Goal: Task Accomplishment & Management: Complete application form

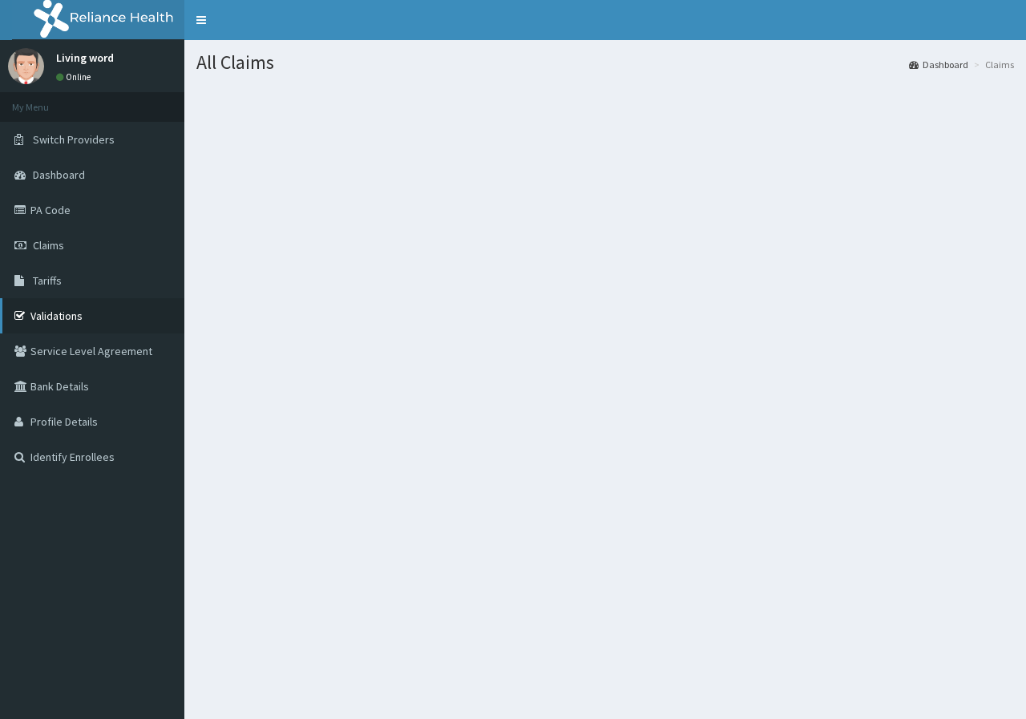
click at [68, 317] on link "Validations" at bounding box center [92, 315] width 184 height 35
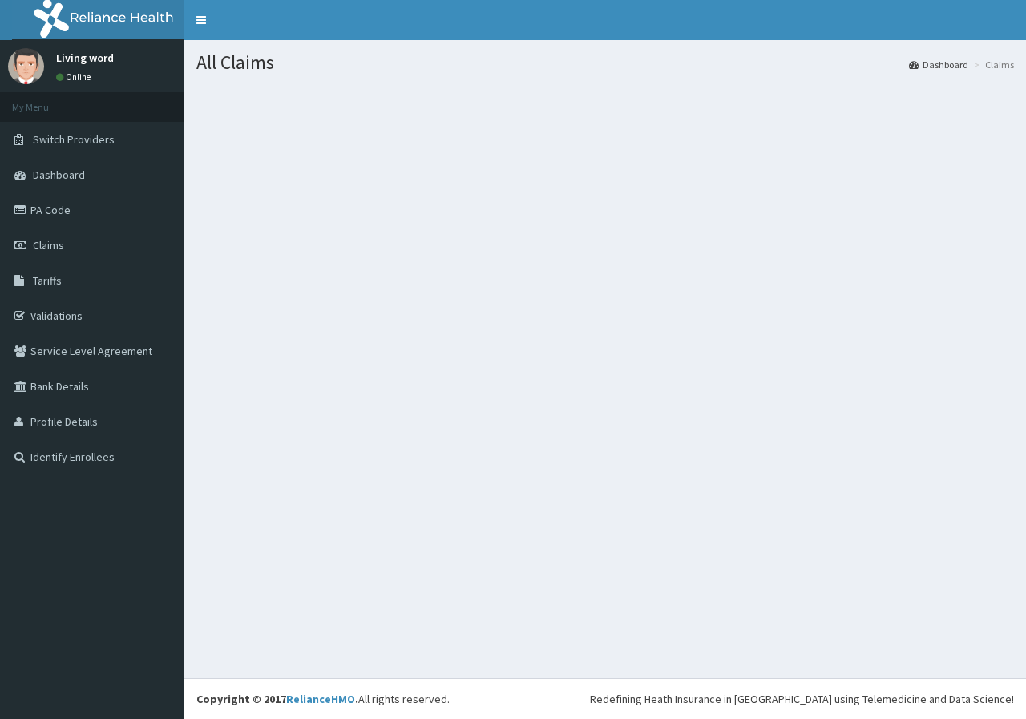
click at [528, 551] on div "All Claims Dashboard Claims" at bounding box center [604, 359] width 841 height 638
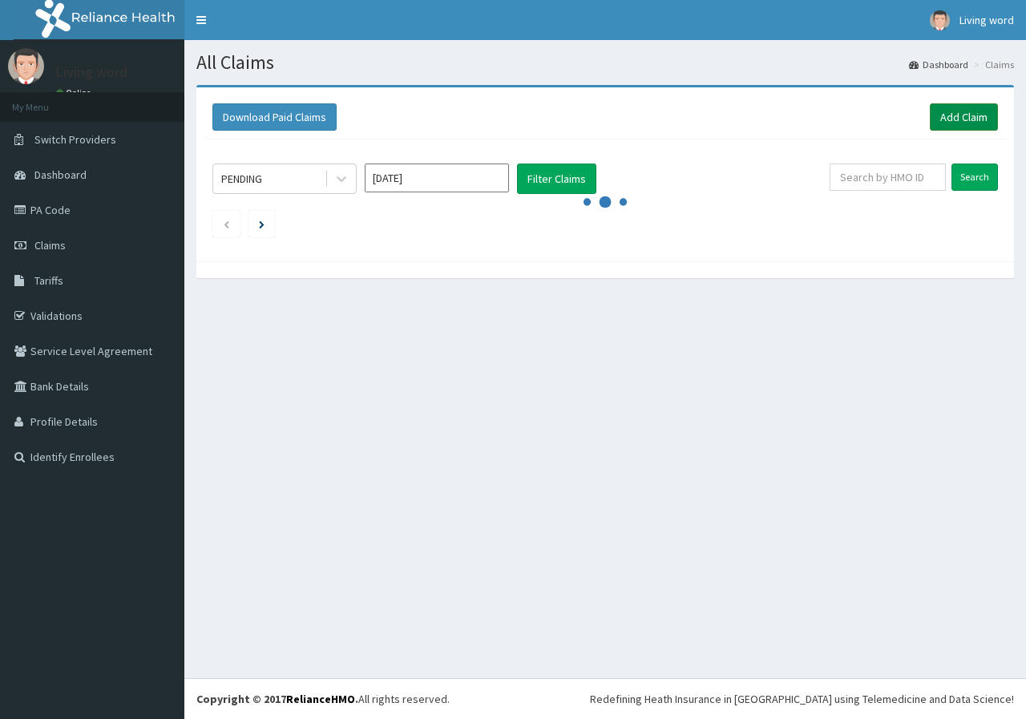
click at [962, 124] on link "Add Claim" at bounding box center [964, 116] width 68 height 27
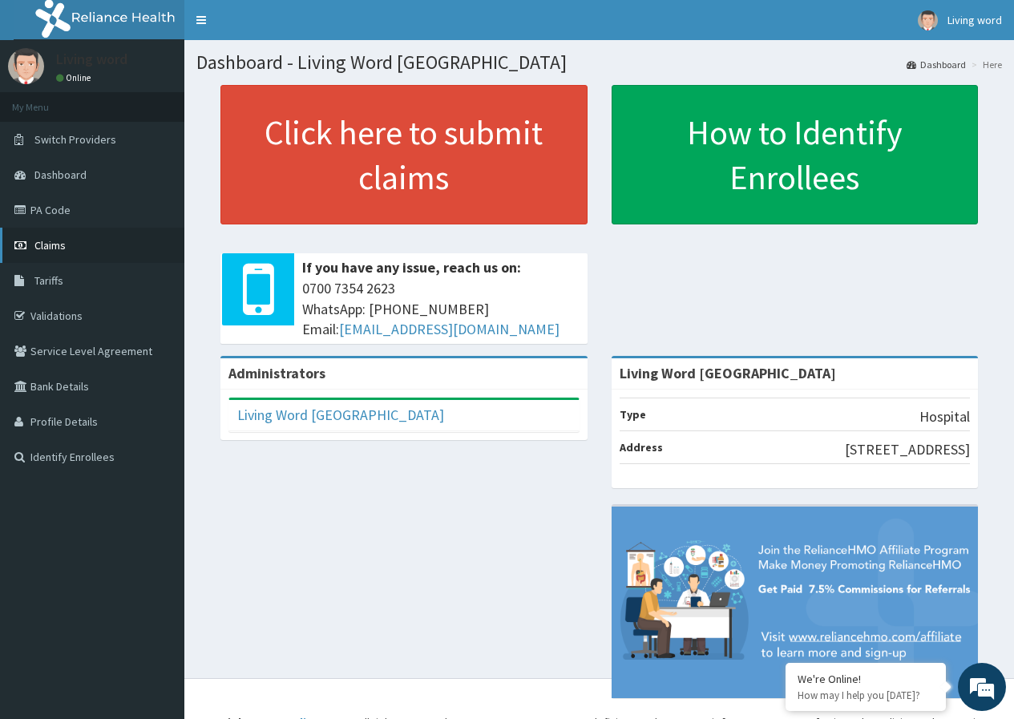
click at [80, 250] on link "Claims" at bounding box center [92, 245] width 184 height 35
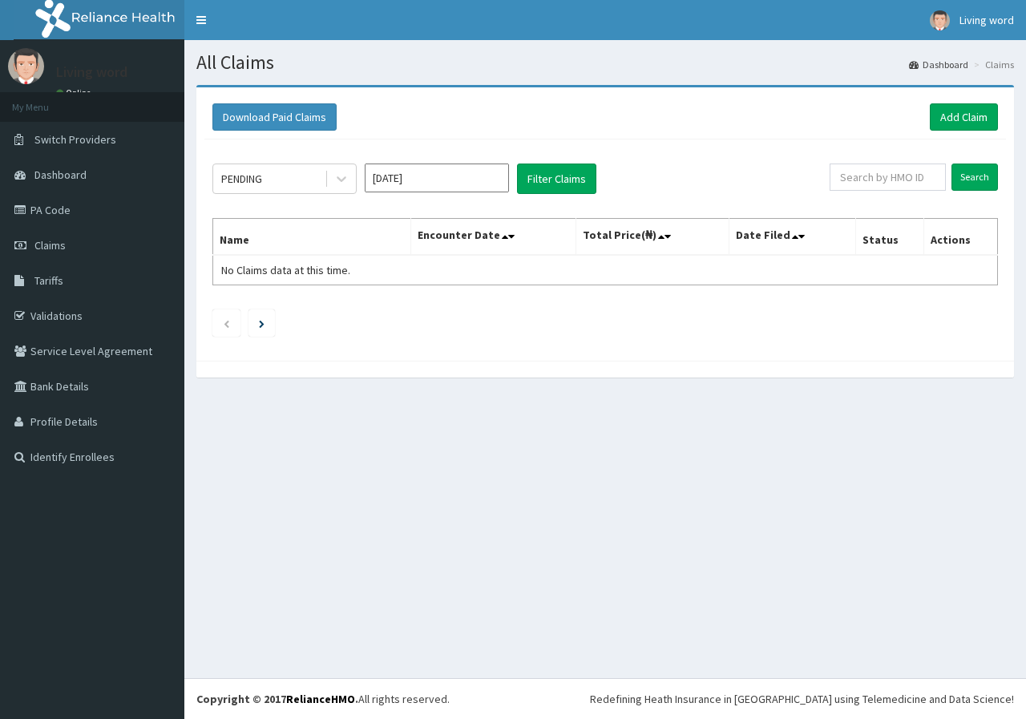
click at [964, 111] on link "Add Claim" at bounding box center [964, 116] width 68 height 27
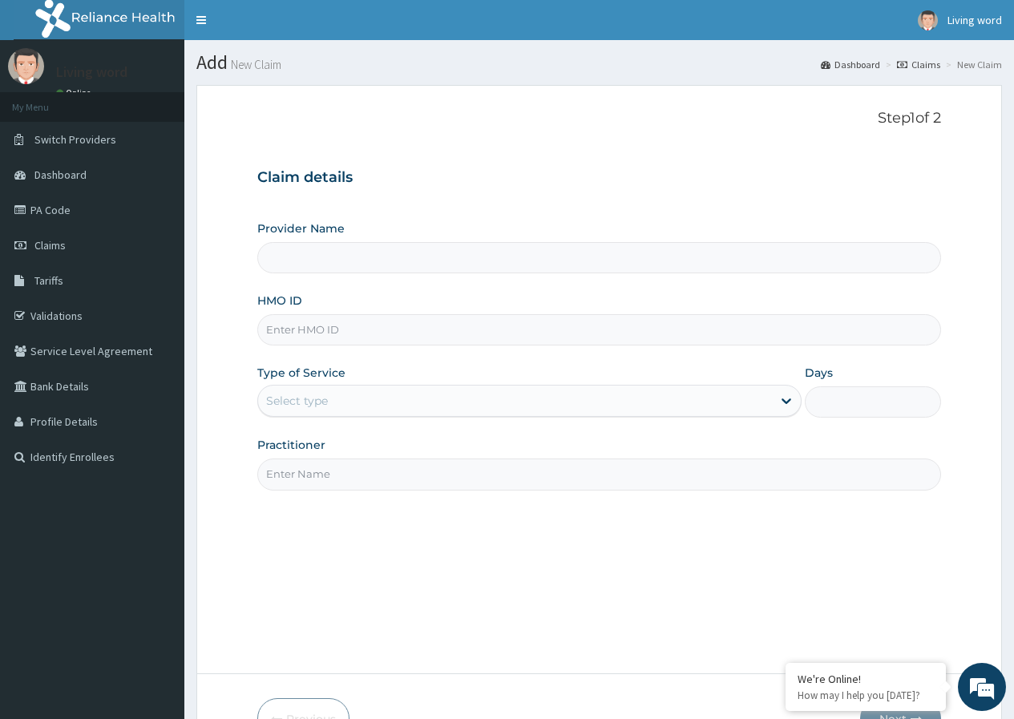
type input "Living Word [GEOGRAPHIC_DATA]"
click at [322, 324] on input "HMO ID" at bounding box center [599, 329] width 684 height 31
paste input "NHA/11/0720/22"
type input "N"
click at [349, 335] on input "HMO ID" at bounding box center [599, 329] width 684 height 31
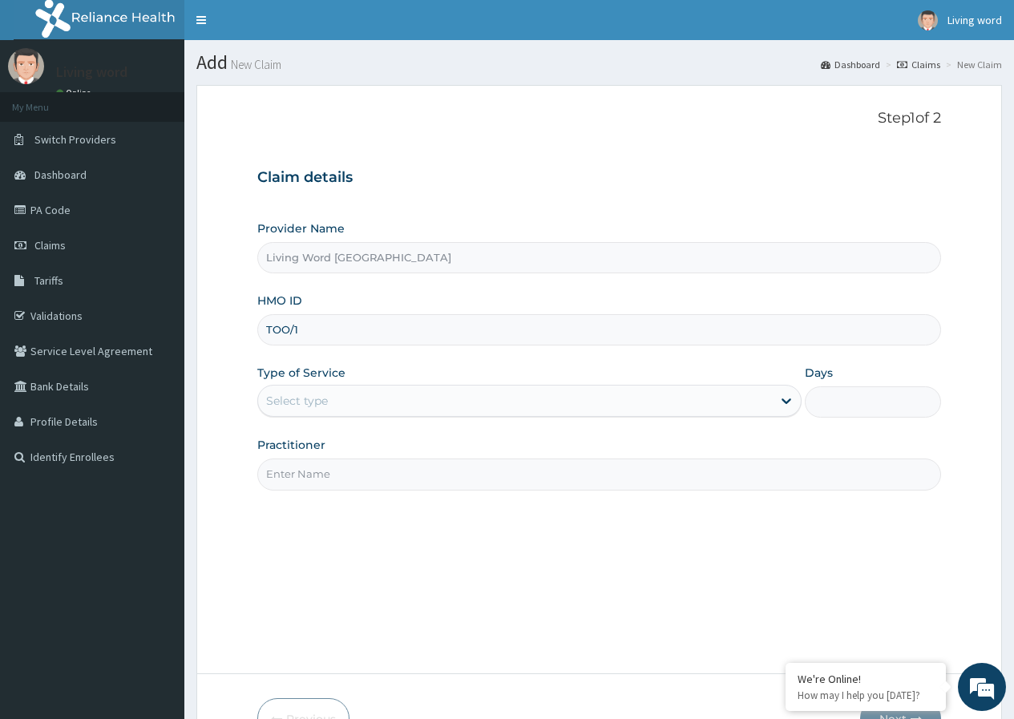
type input "TOO/10191/A"
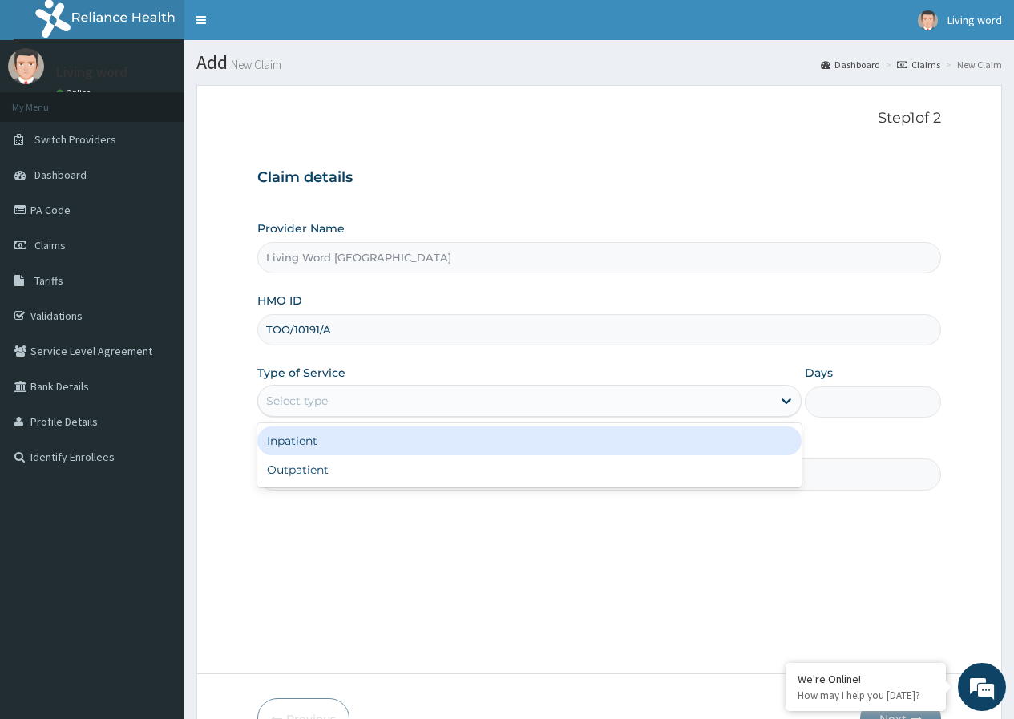
click at [544, 400] on div "Select type" at bounding box center [515, 401] width 514 height 26
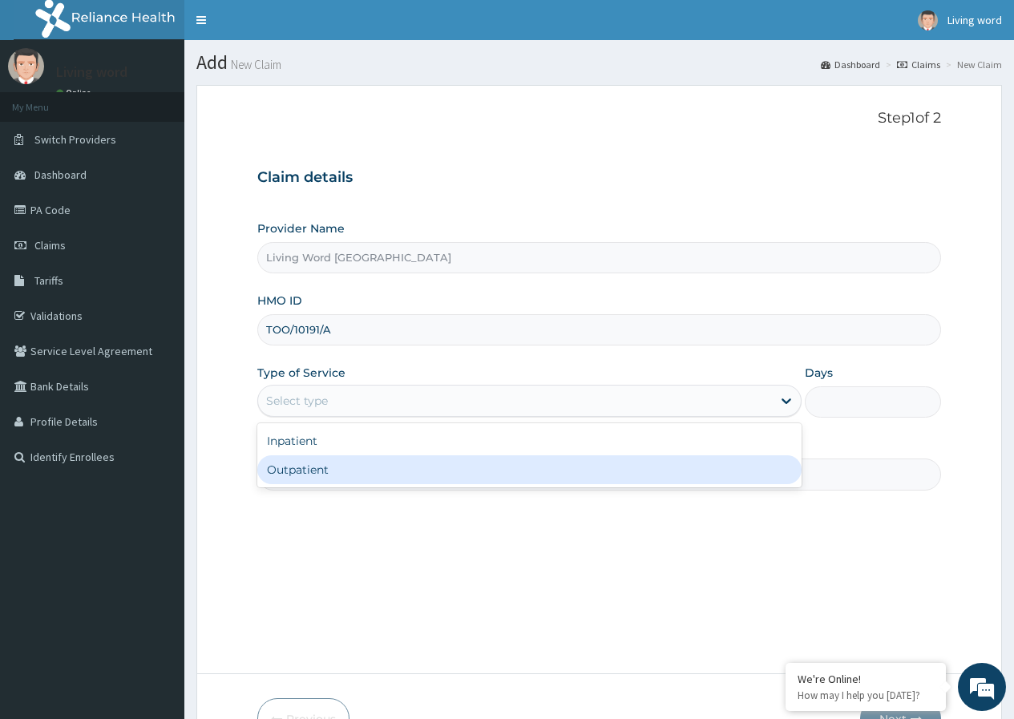
click at [527, 472] on div "Outpatient" at bounding box center [529, 469] width 544 height 29
click at [527, 472] on input "Practitioner" at bounding box center [599, 473] width 684 height 31
type input "1"
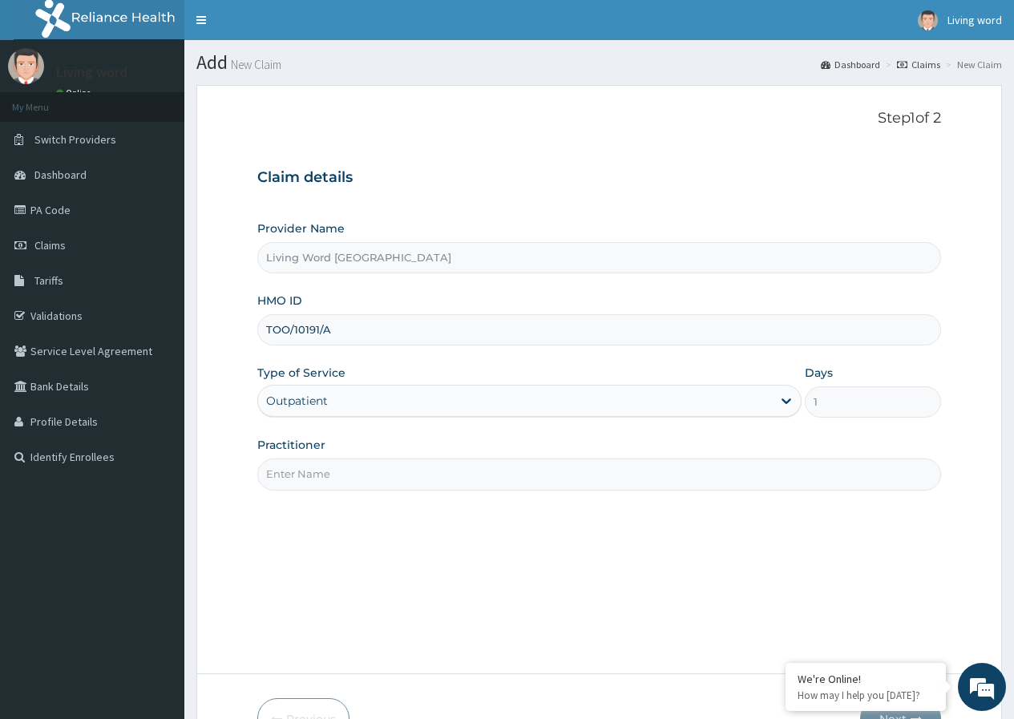
click at [333, 478] on input "Practitioner" at bounding box center [599, 473] width 684 height 31
paste input "Dr MELFORD ELENDU UCHE"
type input "Dr MELFORD ELENDU UCHE"
click at [390, 557] on div "Step 1 of 2 Claim details Provider Name Living Word Mission Hospital HMO ID TOO…" at bounding box center [599, 379] width 684 height 539
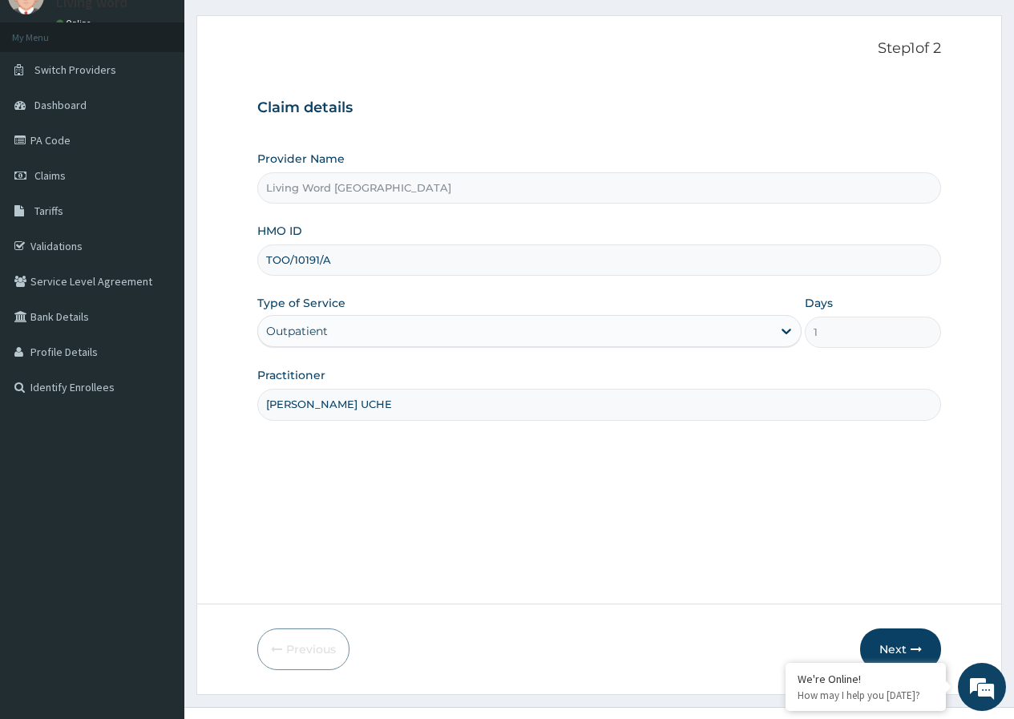
scroll to position [99, 0]
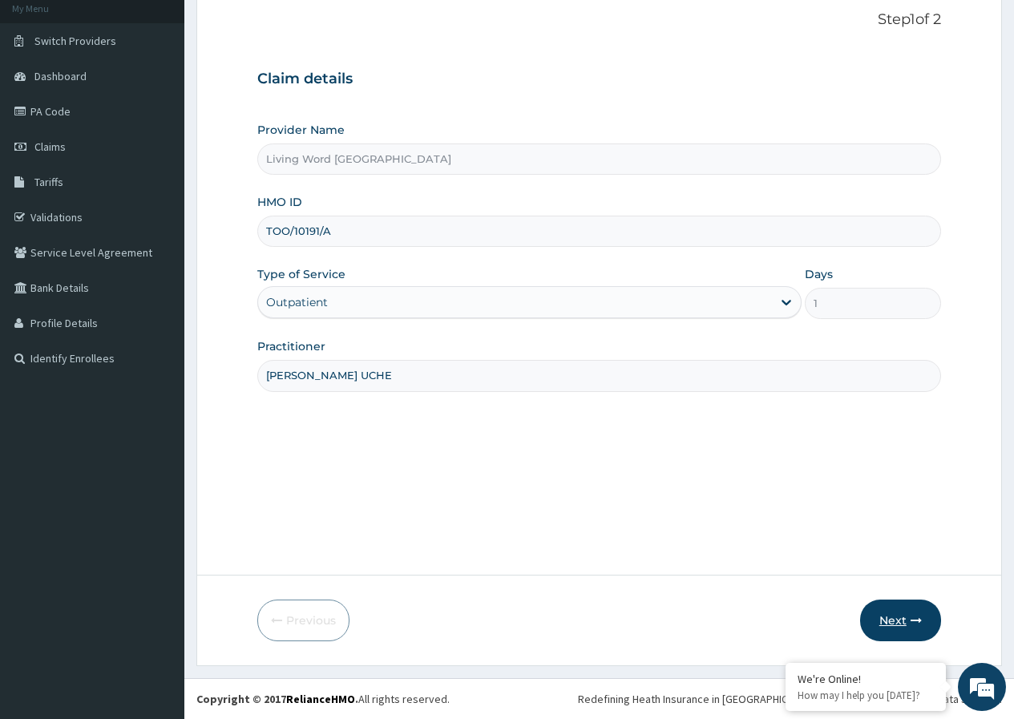
click at [892, 619] on button "Next" at bounding box center [900, 620] width 81 height 42
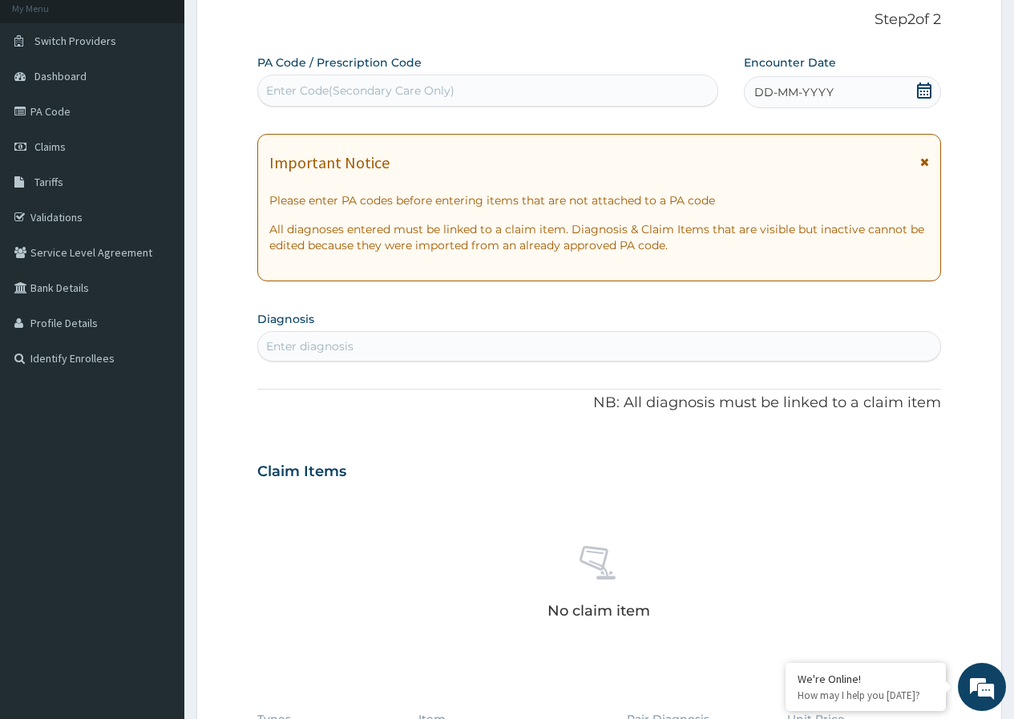
click at [920, 97] on icon at bounding box center [924, 91] width 14 height 16
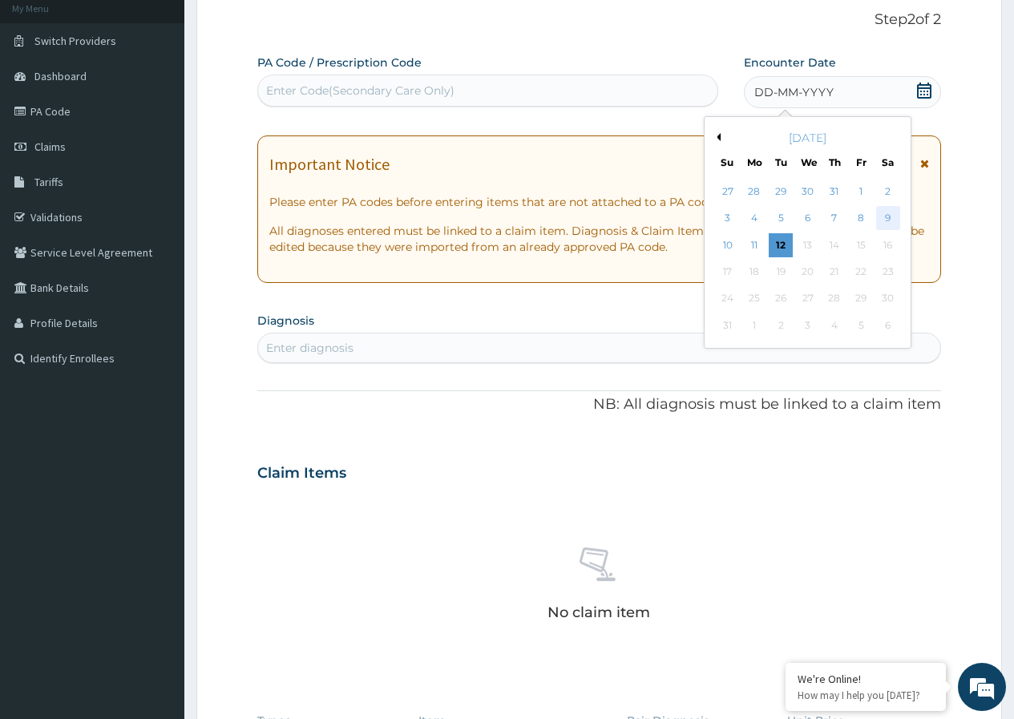
click at [888, 220] on div "9" at bounding box center [887, 219] width 24 height 24
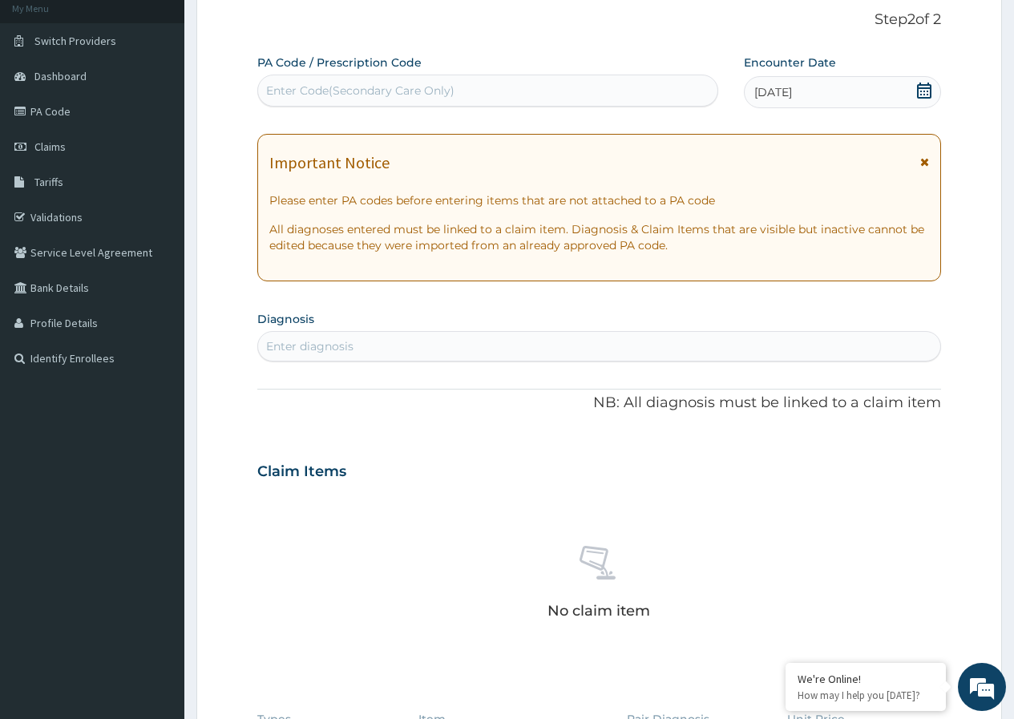
click at [426, 354] on div "Enter diagnosis" at bounding box center [599, 346] width 682 height 26
type input "Malaria"
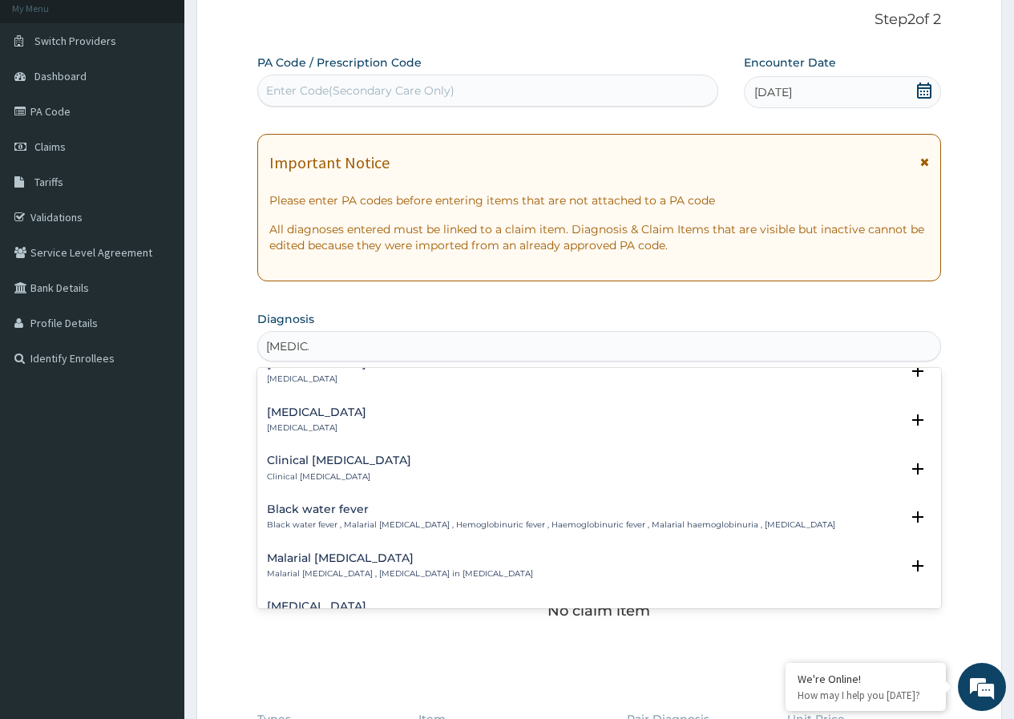
scroll to position [631, 0]
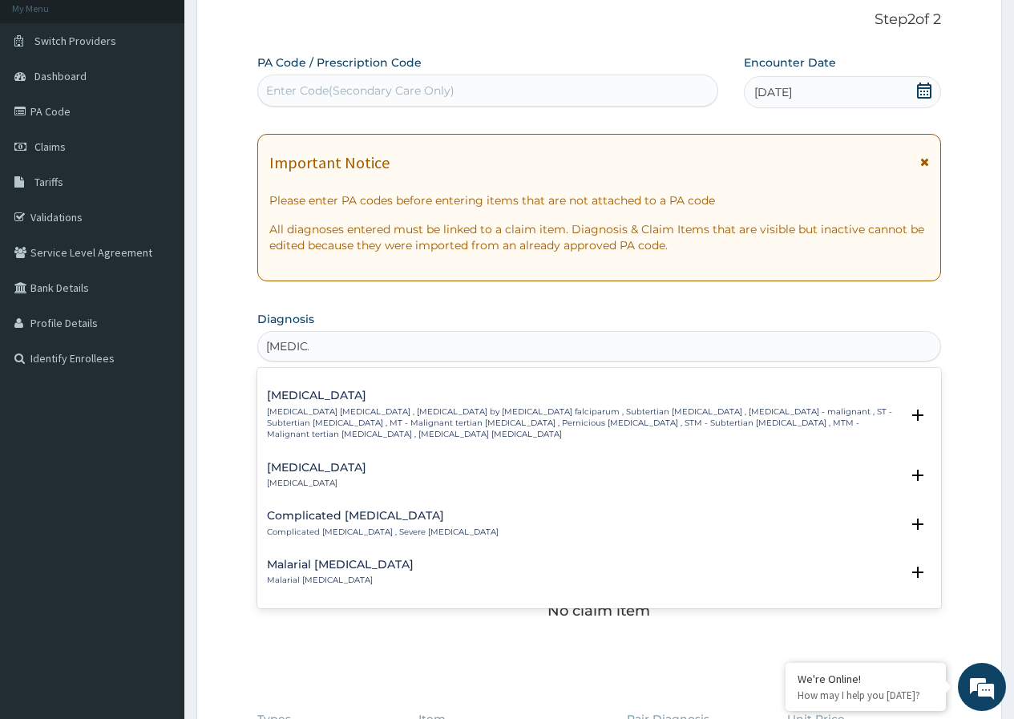
click at [375, 527] on p "Complicated malaria , Severe malaria" at bounding box center [383, 532] width 232 height 11
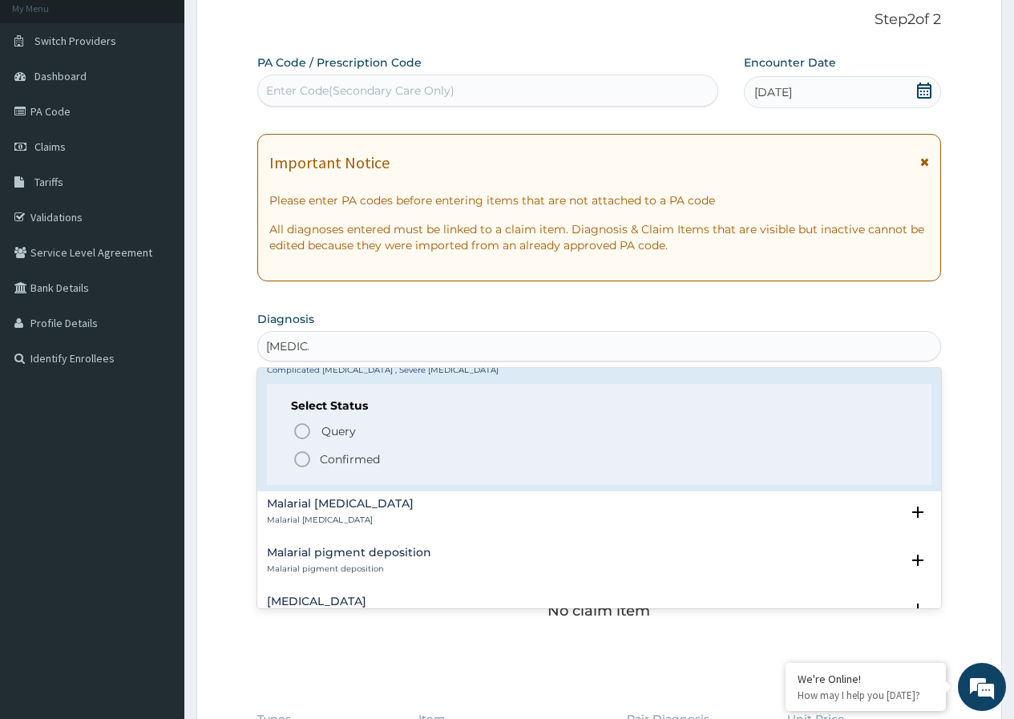
scroll to position [841, 0]
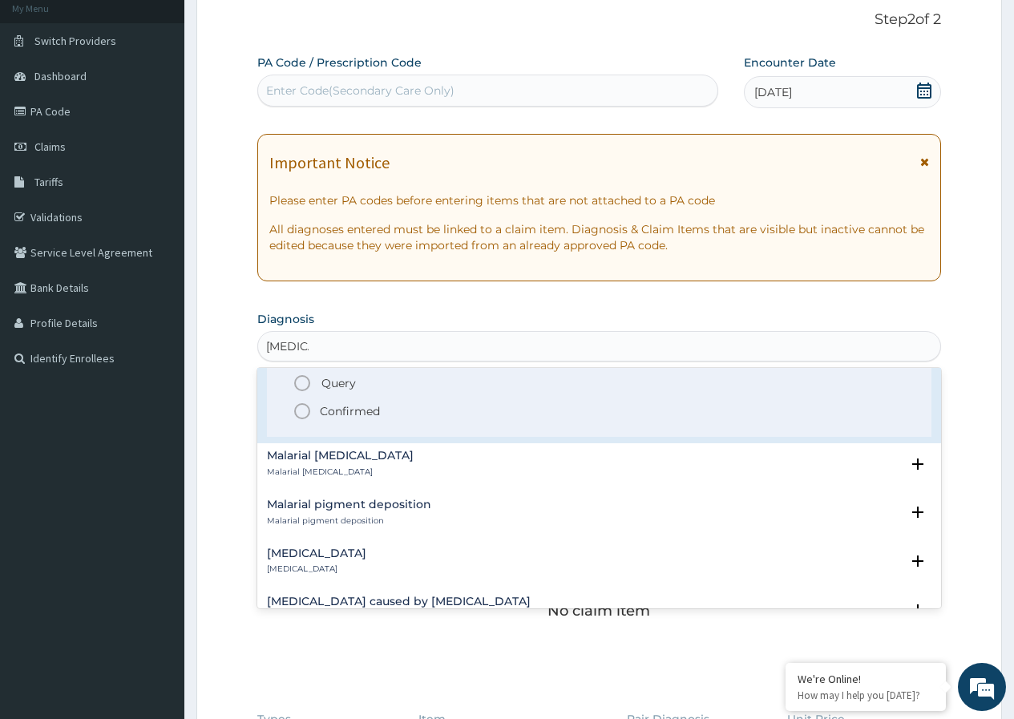
click at [301, 401] on icon "status option filled" at bounding box center [302, 410] width 19 height 19
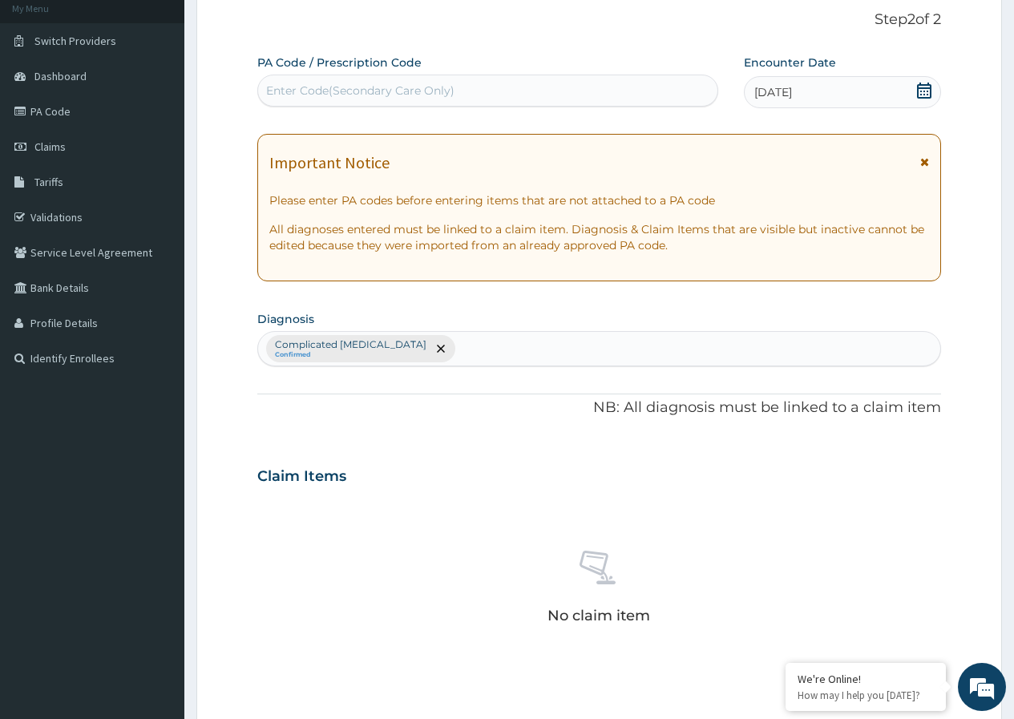
scroll to position [437, 0]
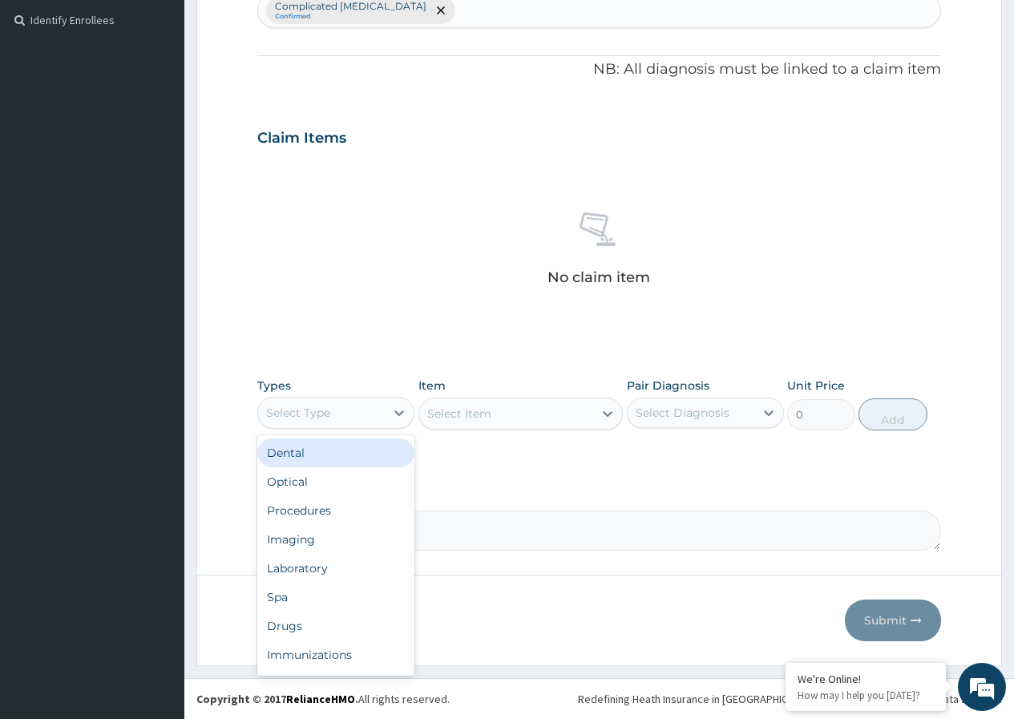
click at [349, 397] on div "Select Type" at bounding box center [335, 413] width 157 height 32
click at [355, 517] on div "Procedures" at bounding box center [335, 510] width 157 height 29
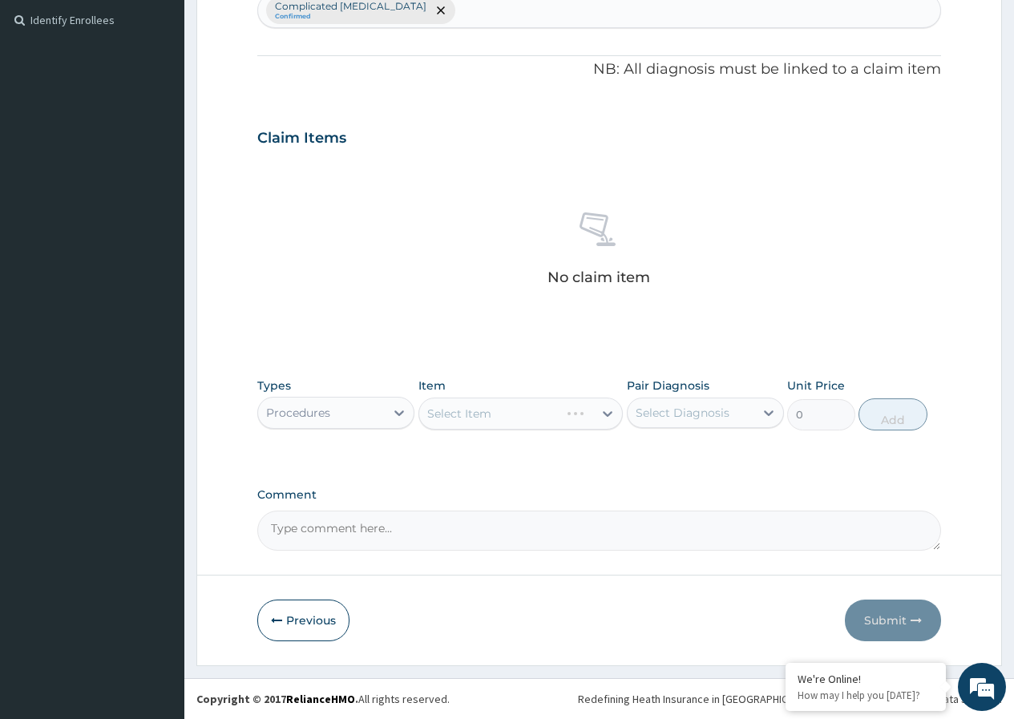
click at [450, 407] on div "Select Item" at bounding box center [520, 413] width 205 height 32
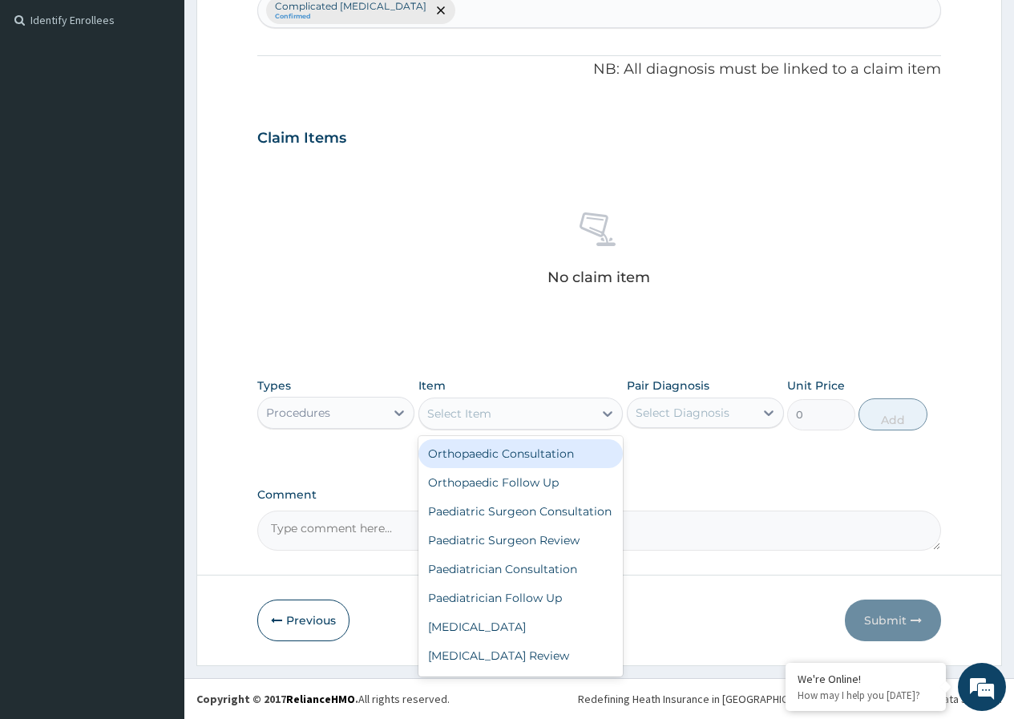
click at [520, 419] on div "Select Item" at bounding box center [506, 414] width 175 height 26
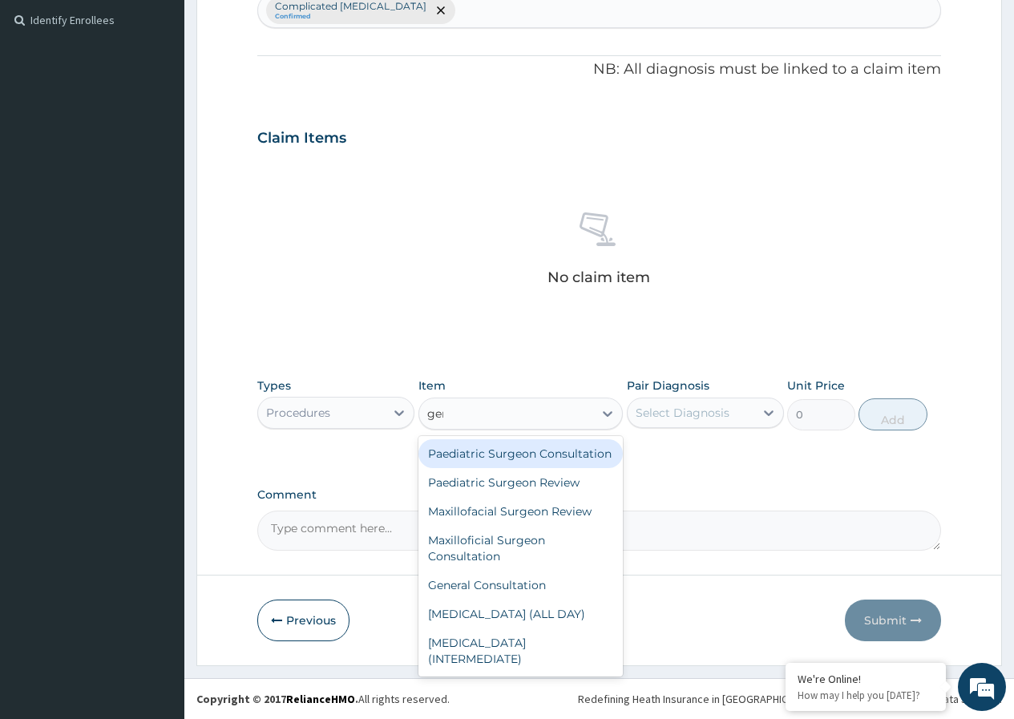
type input "gene"
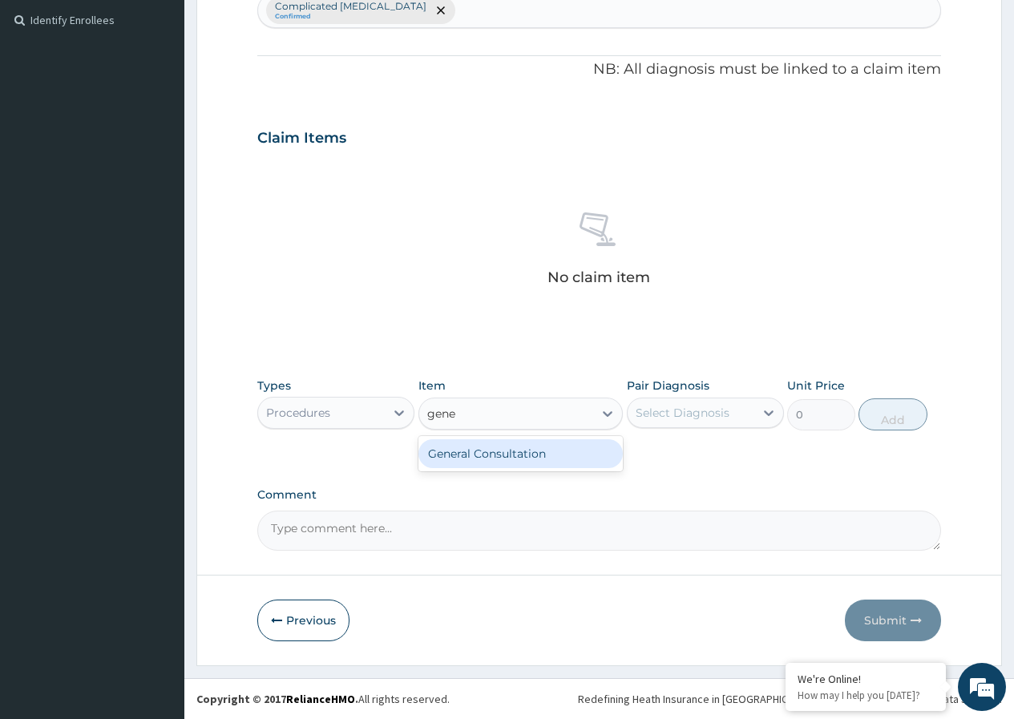
click at [517, 450] on div "General Consultation" at bounding box center [520, 453] width 205 height 29
type input "2500"
click at [687, 421] on div "Select Diagnosis" at bounding box center [690, 413] width 127 height 26
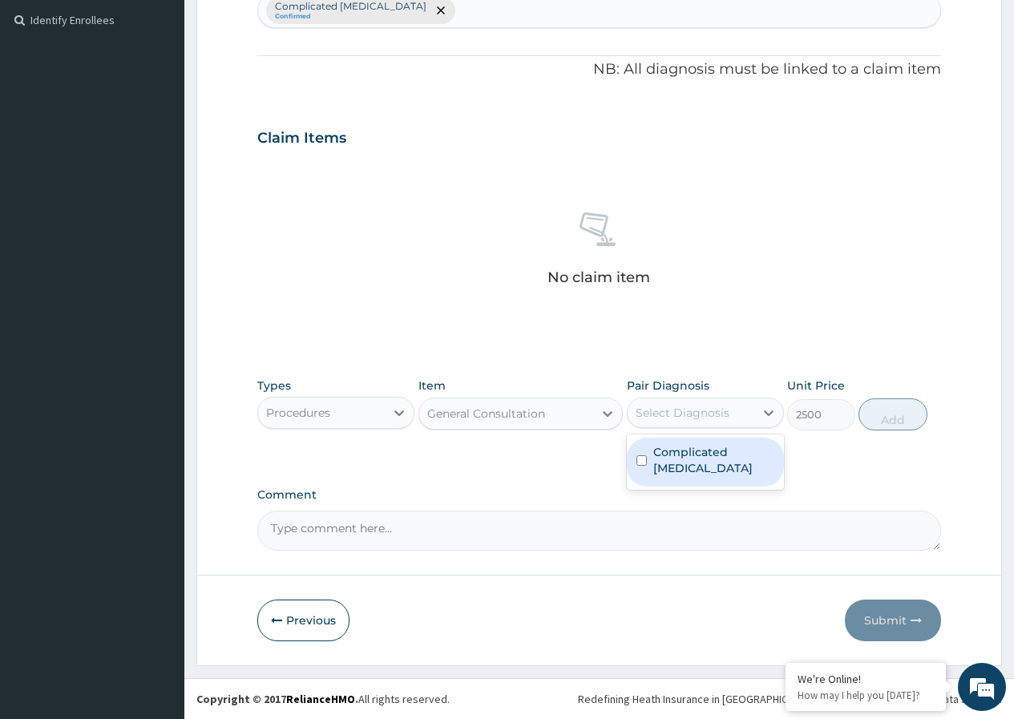
click at [688, 448] on label "Complicated malaria" at bounding box center [713, 460] width 121 height 32
checkbox input "true"
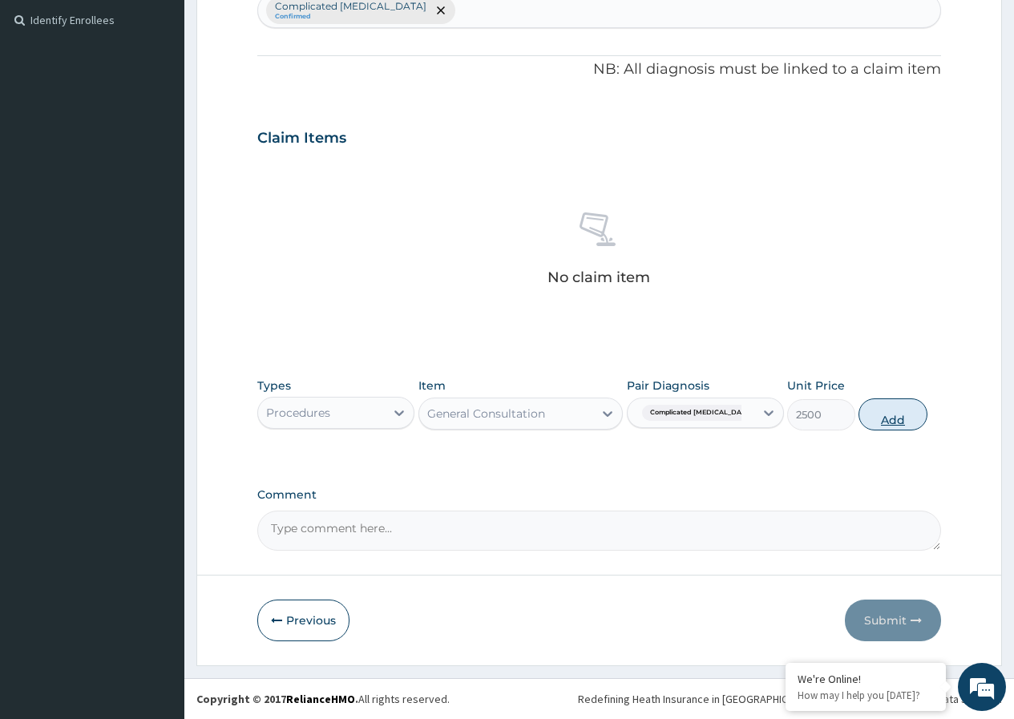
click at [903, 412] on button "Add" at bounding box center [892, 414] width 68 height 32
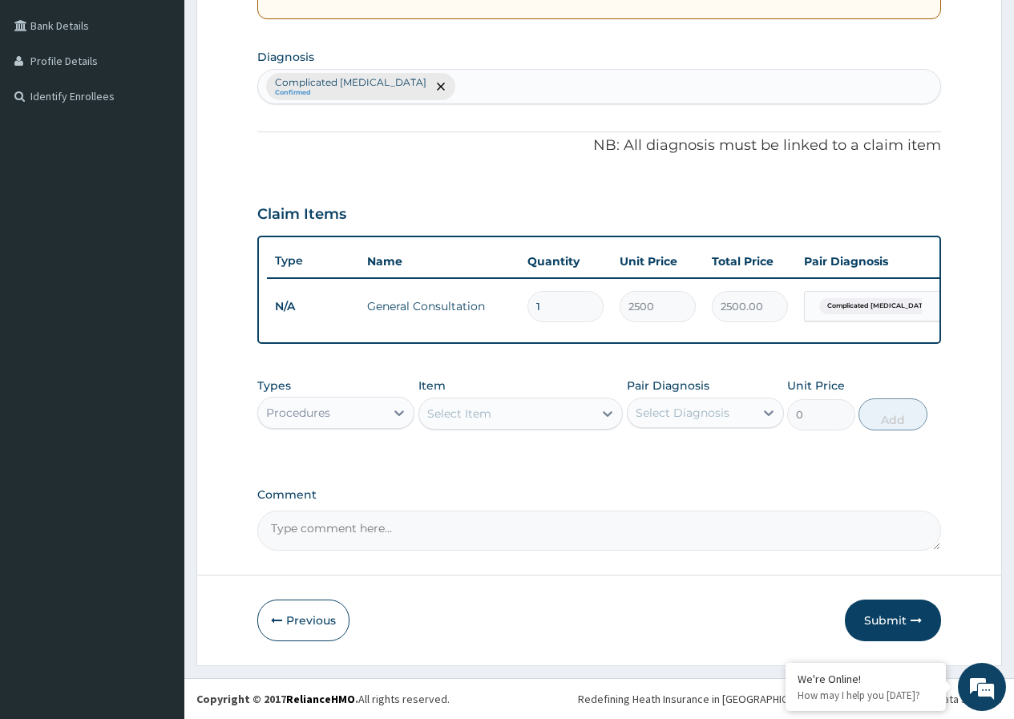
scroll to position [373, 0]
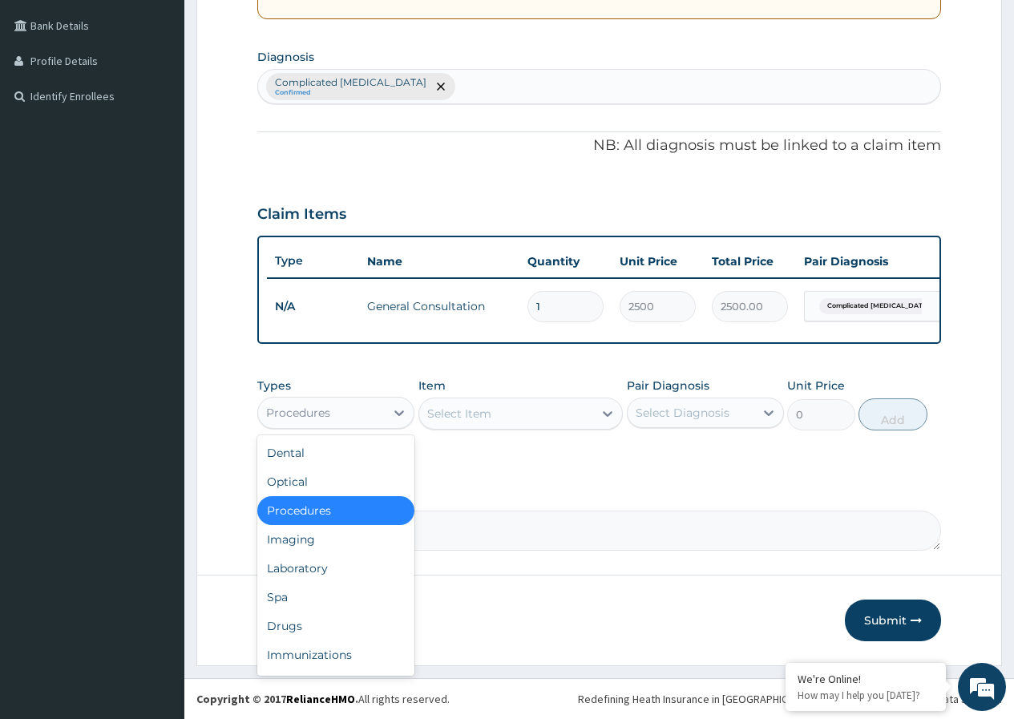
click at [342, 414] on div "Procedures" at bounding box center [321, 413] width 127 height 26
click at [345, 402] on div "Procedures" at bounding box center [321, 413] width 127 height 26
click at [303, 571] on div "Laboratory" at bounding box center [335, 568] width 157 height 29
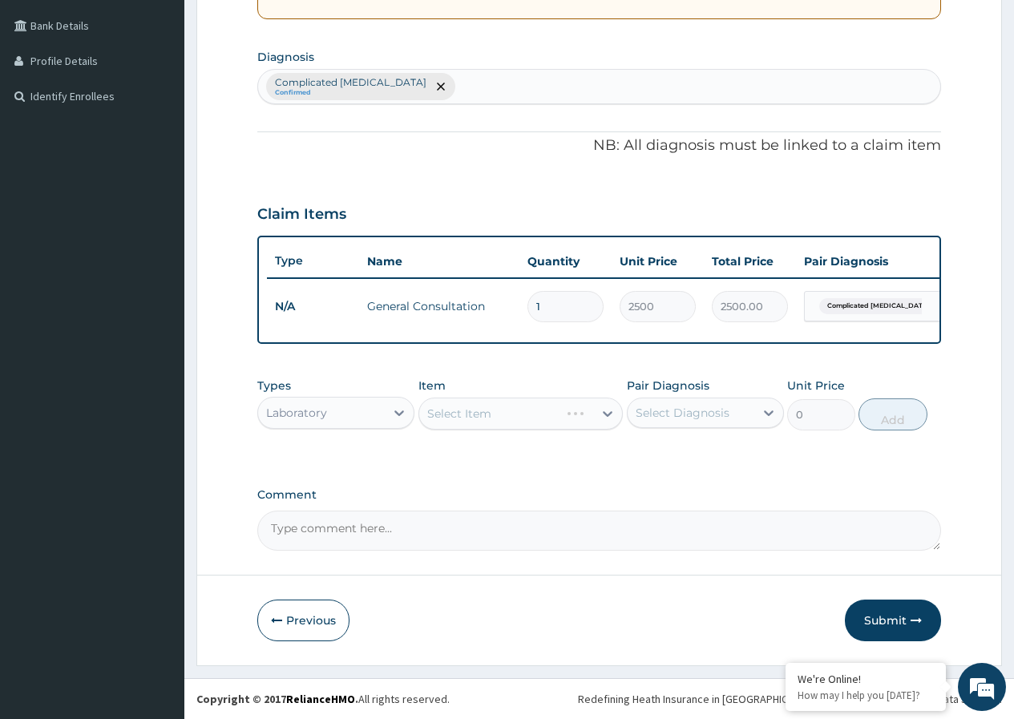
click at [518, 414] on div "Select Item" at bounding box center [520, 413] width 205 height 32
click at [541, 414] on div "Select Item" at bounding box center [506, 414] width 175 height 26
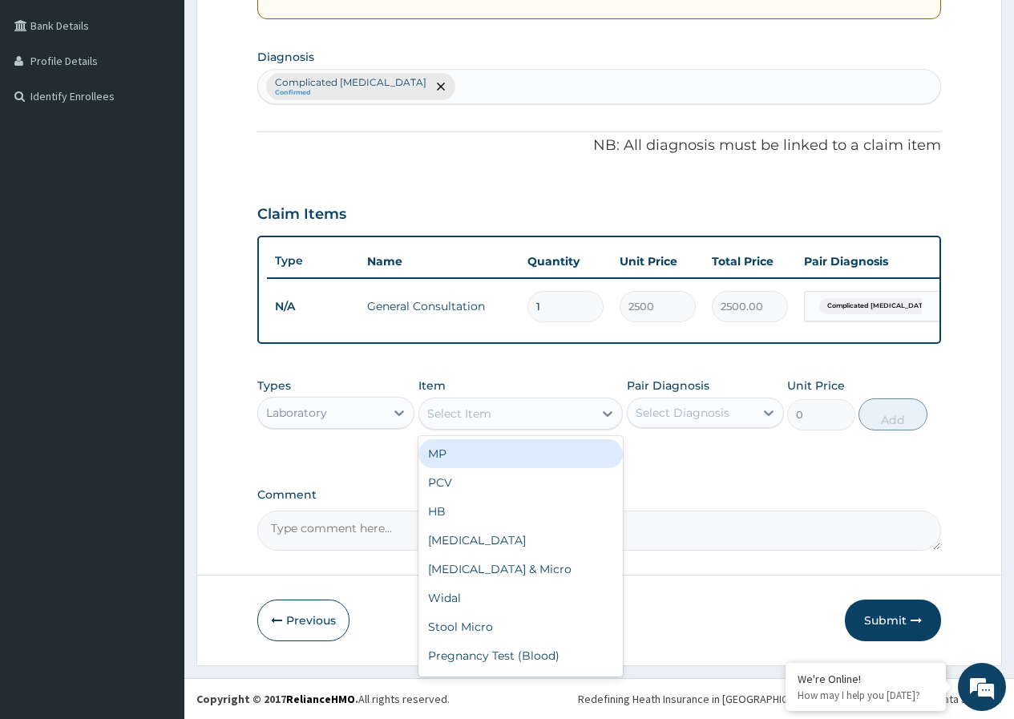
click at [526, 447] on div "MP" at bounding box center [520, 453] width 205 height 29
type input "2500"
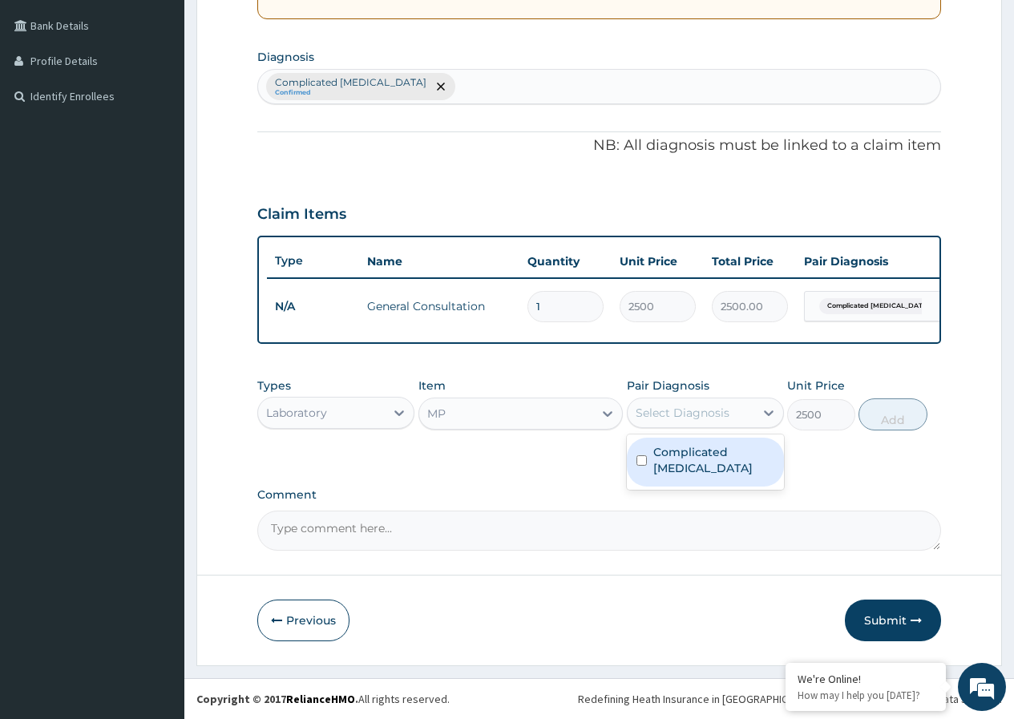
click at [687, 405] on div "Select Diagnosis" at bounding box center [682, 413] width 94 height 16
click at [660, 449] on label "Complicated malaria" at bounding box center [713, 460] width 121 height 32
checkbox input "true"
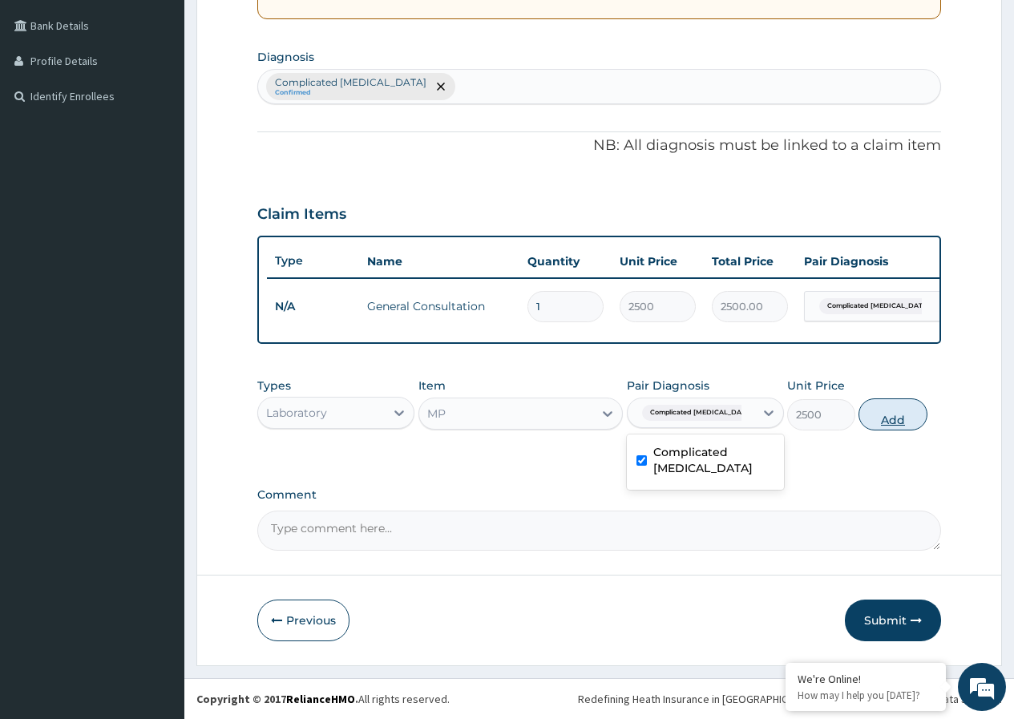
click at [886, 412] on button "Add" at bounding box center [892, 414] width 68 height 32
type input "0"
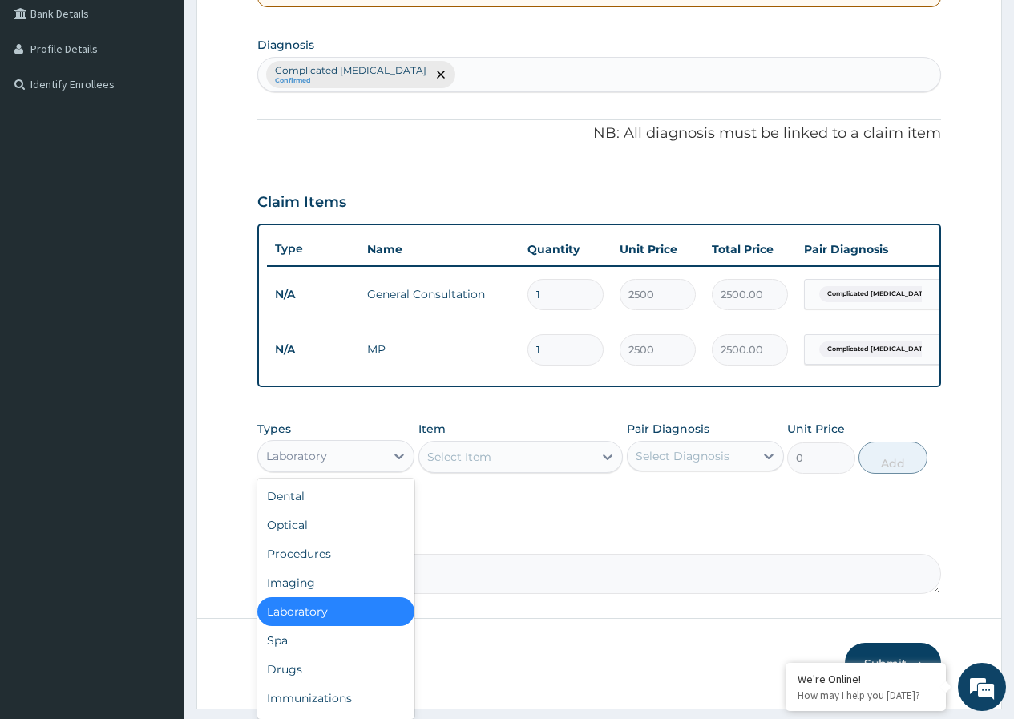
click at [375, 469] on div "Laboratory" at bounding box center [321, 456] width 127 height 26
click at [282, 684] on div "Drugs" at bounding box center [335, 669] width 157 height 29
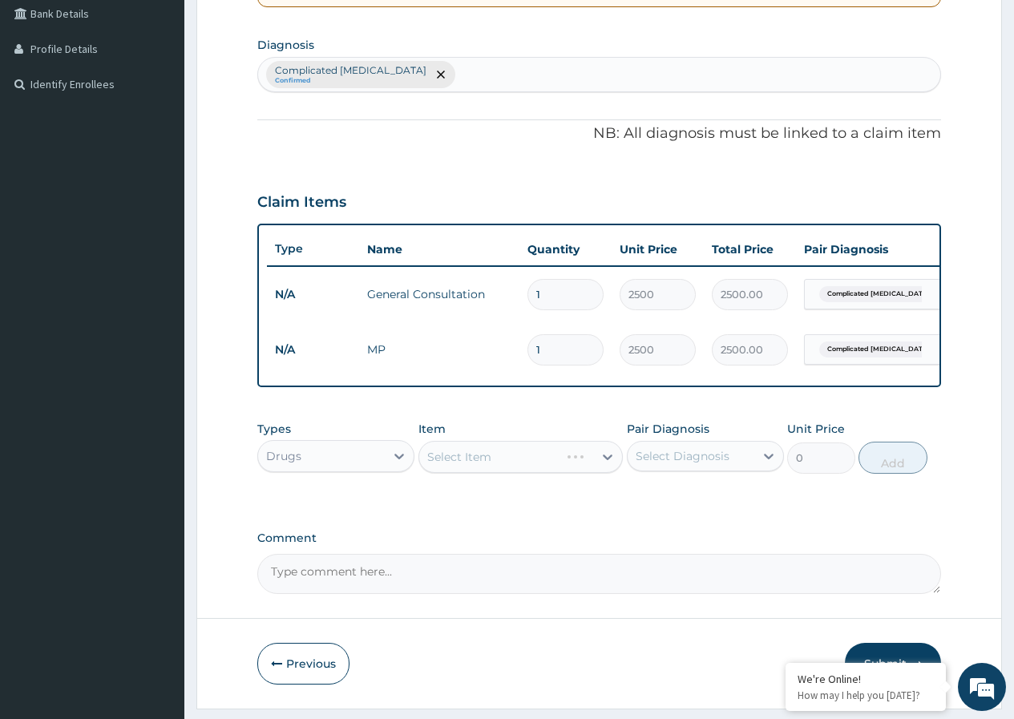
click at [511, 473] on div "Select Item" at bounding box center [520, 457] width 205 height 32
click at [518, 466] on div "Select Item" at bounding box center [506, 457] width 175 height 26
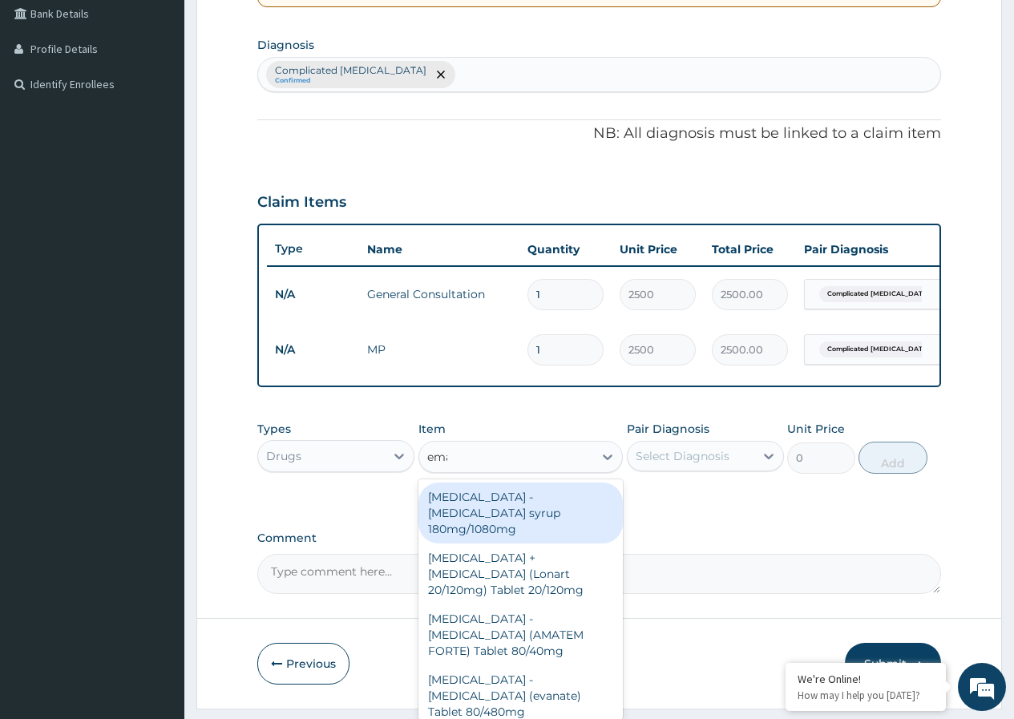
type input "emal"
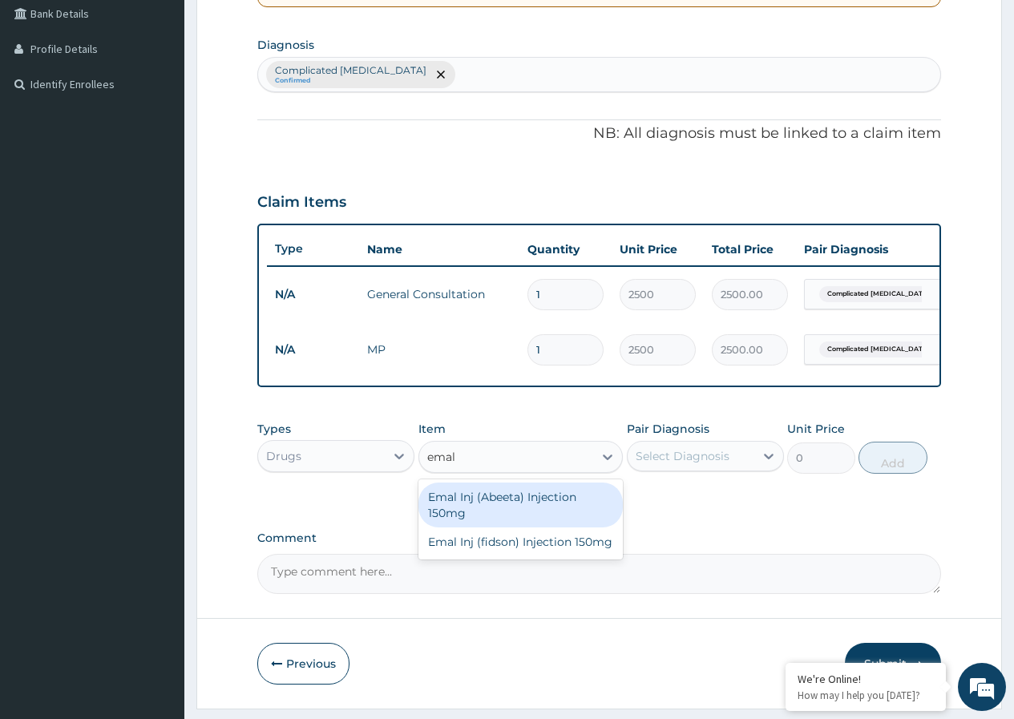
click at [535, 510] on div "Emal Inj (Abeeta) Injection 150mg" at bounding box center [520, 504] width 205 height 45
type input "2700"
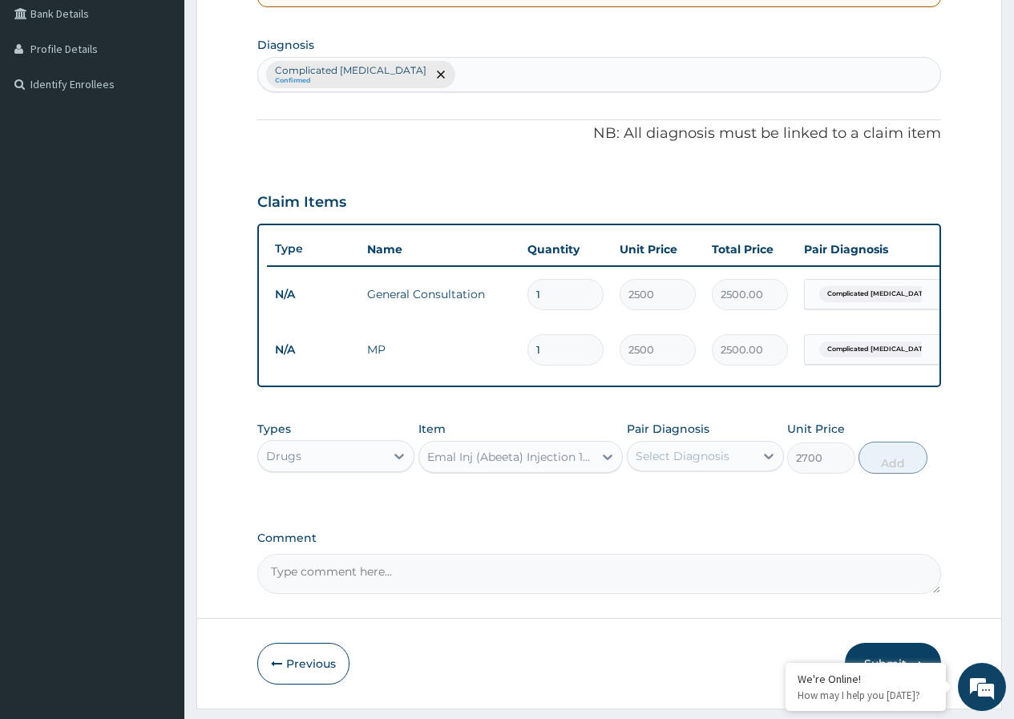
click at [702, 464] on div "Select Diagnosis" at bounding box center [682, 456] width 94 height 16
click at [703, 514] on label "Complicated malaria" at bounding box center [713, 503] width 121 height 32
click at [656, 515] on div "Complicated malaria" at bounding box center [705, 505] width 157 height 49
checkbox input "true"
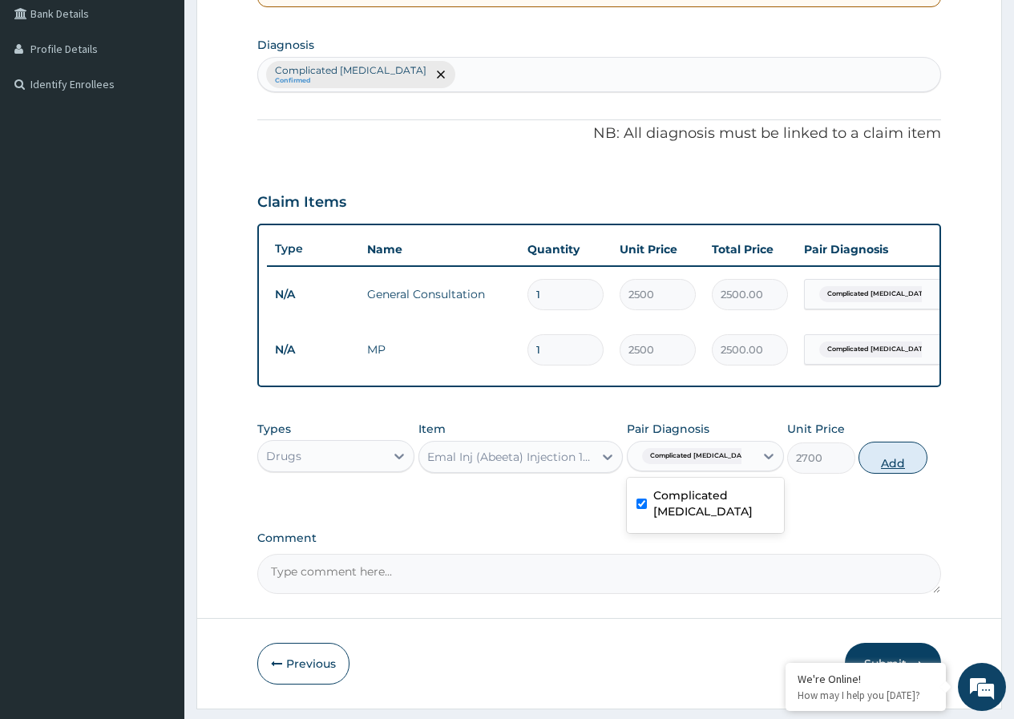
click at [898, 470] on button "Add" at bounding box center [892, 458] width 68 height 32
type input "0"
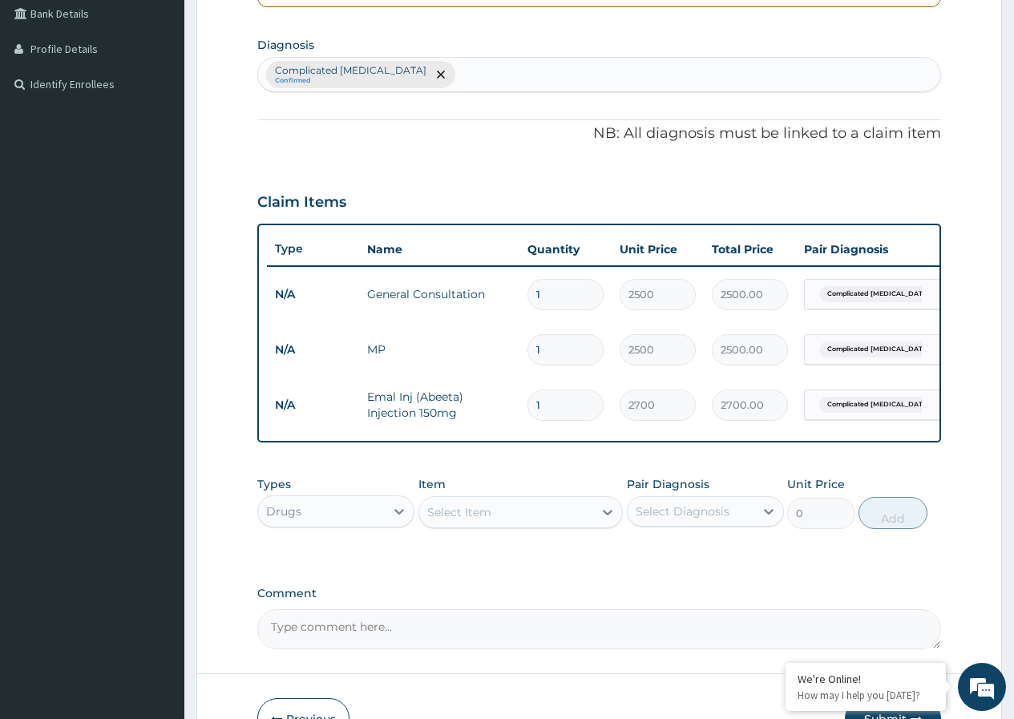
type input "0.00"
type input "3"
type input "8100.00"
type input "3"
click at [507, 525] on div "Select Item" at bounding box center [506, 512] width 175 height 26
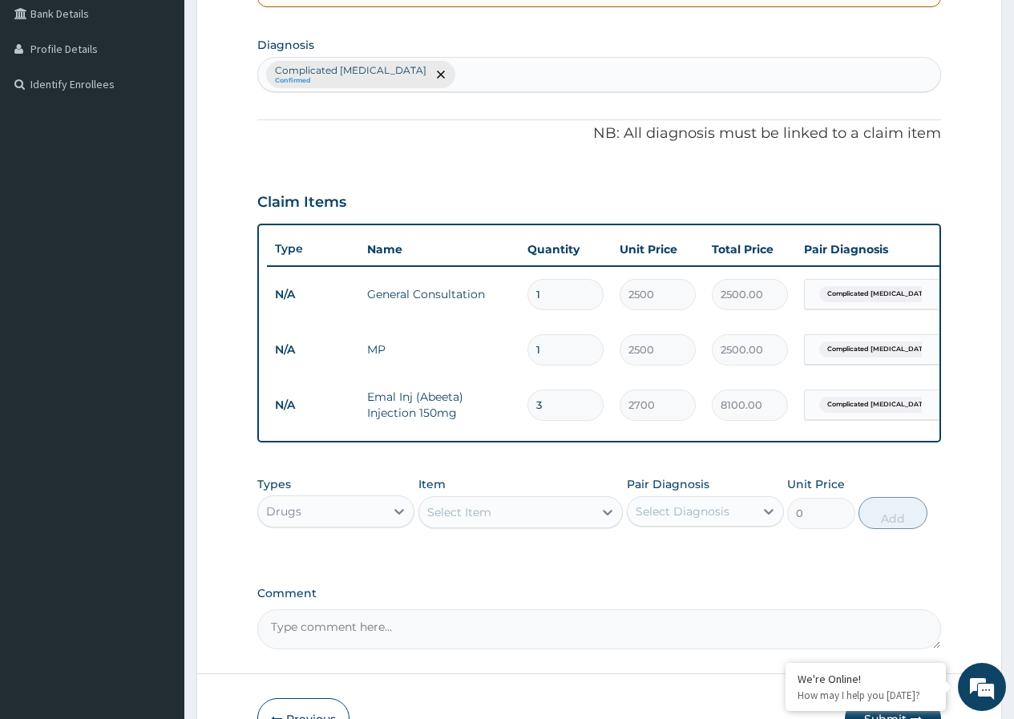
click at [507, 525] on div "Select Item" at bounding box center [506, 512] width 175 height 26
click at [508, 522] on div "Select Item" at bounding box center [506, 512] width 175 height 26
click at [538, 520] on div "Select Item" at bounding box center [506, 512] width 175 height 26
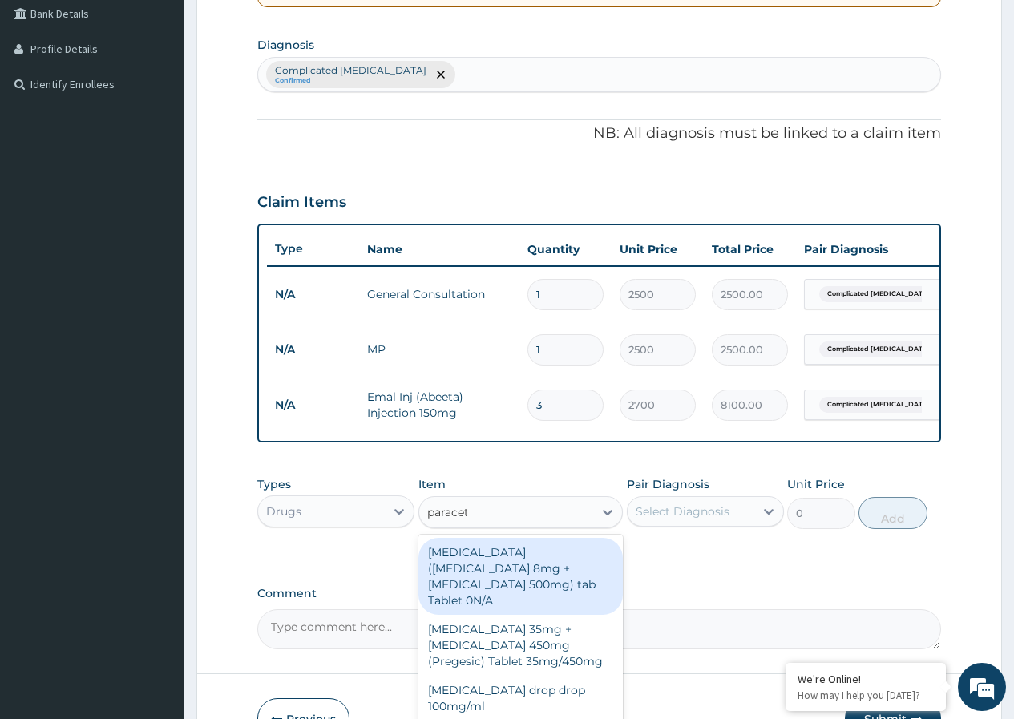
type input "paraceta"
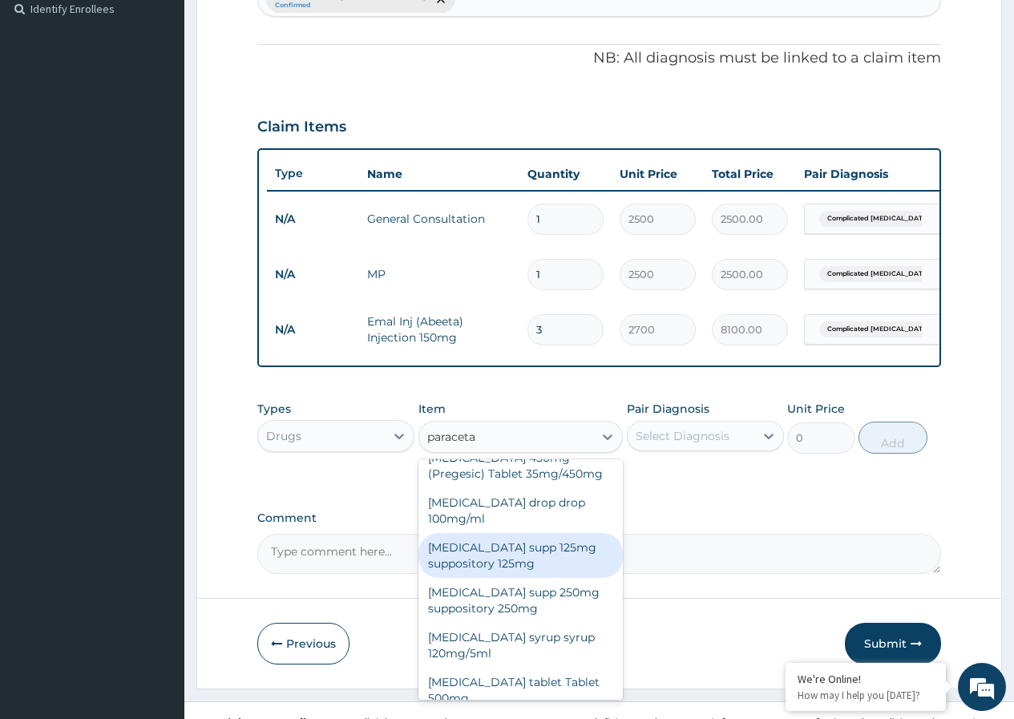
scroll to position [483, 0]
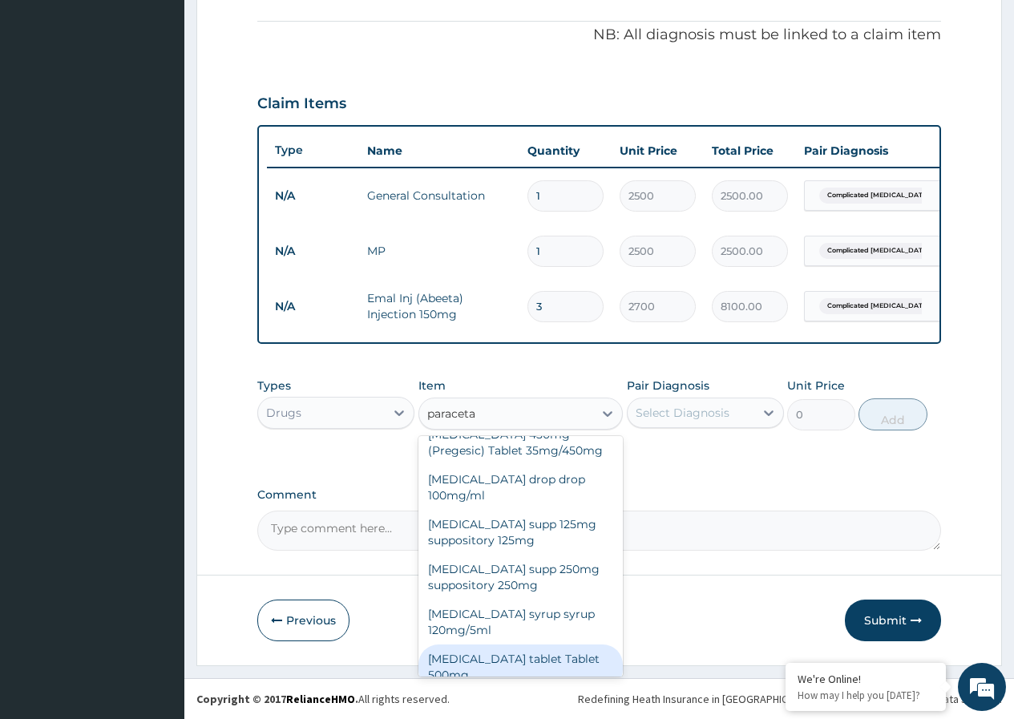
click at [512, 661] on div "Paracetamol tablet Tablet 500mg" at bounding box center [520, 666] width 205 height 45
click at [512, 661] on form "Step 2 of 2 PA Code / Prescription Code Enter Code(Secondary Care Only) Encount…" at bounding box center [598, 139] width 805 height 1051
type input "14.4"
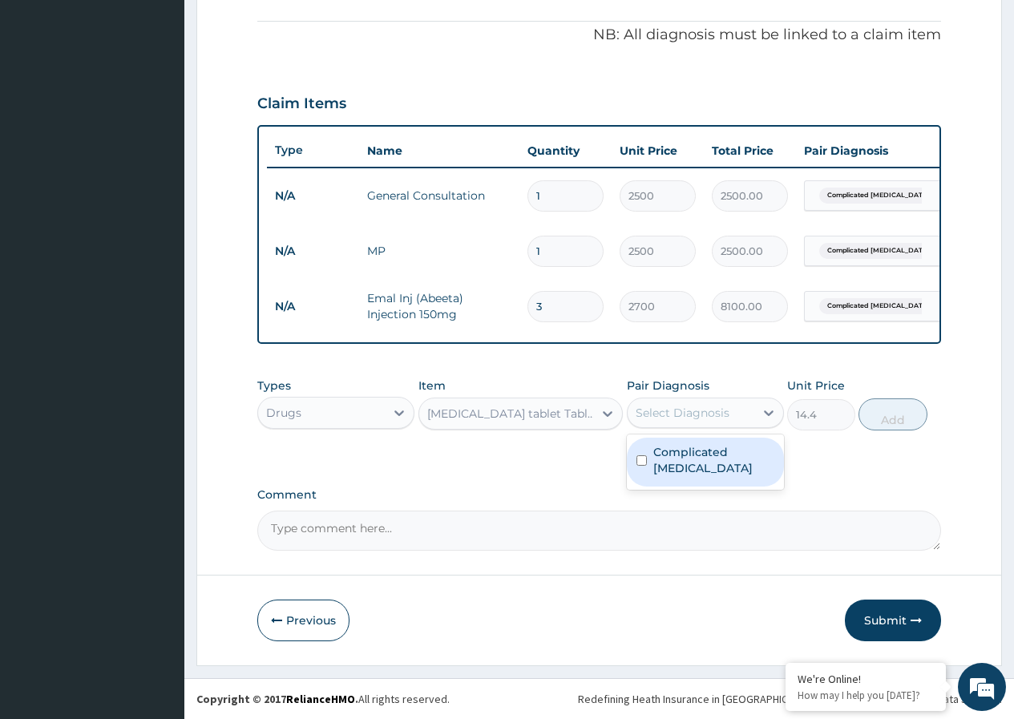
click at [698, 406] on div "Select Diagnosis" at bounding box center [682, 413] width 94 height 16
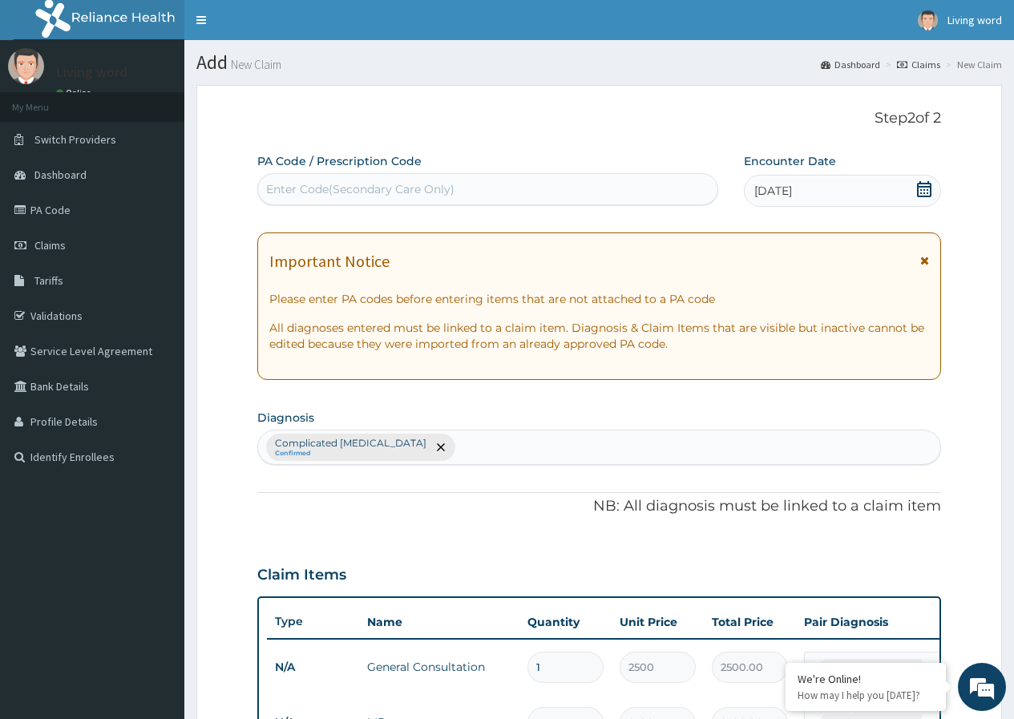
click at [474, 444] on div "Complicated malaria Confirmed" at bounding box center [599, 447] width 682 height 34
type input "pain"
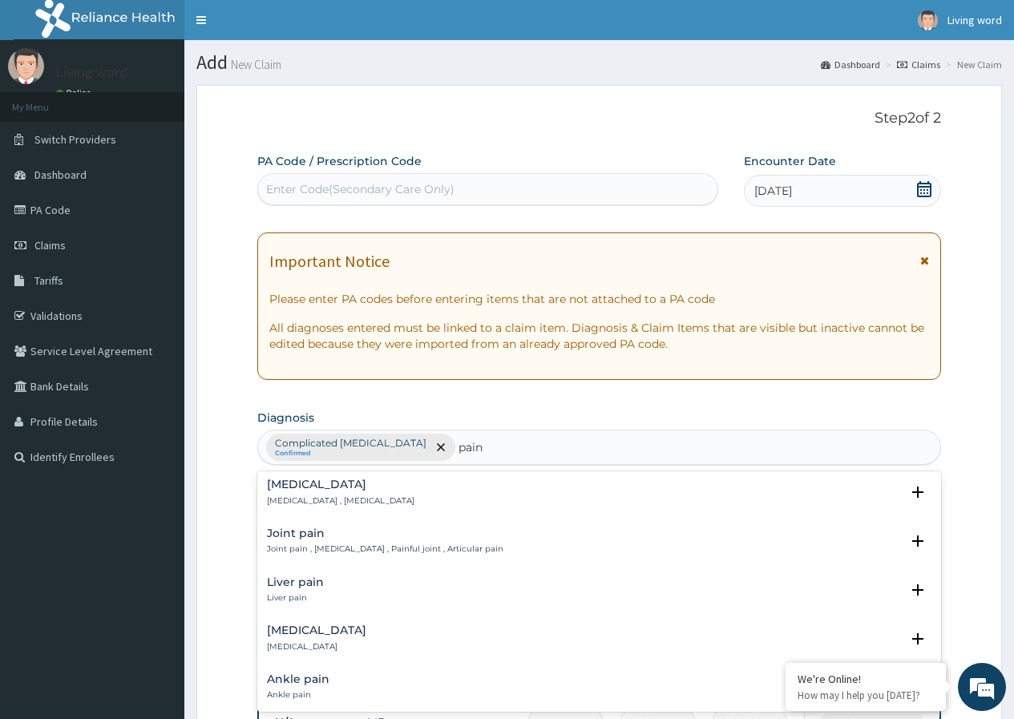
scroll to position [1262, 0]
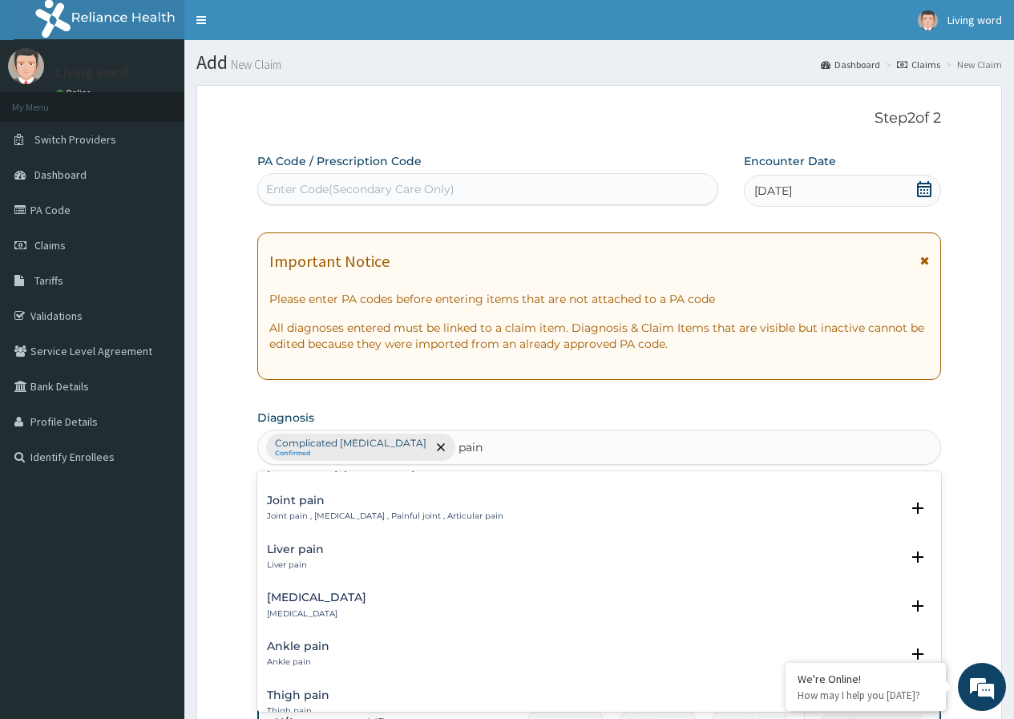
click at [378, 517] on p "Joint pain , Arthralgia , Painful joint , Articular pain" at bounding box center [385, 515] width 236 height 11
click at [372, 510] on div "Joint pain Joint pain , Arthralgia , Painful joint , Articular pain" at bounding box center [385, 508] width 236 height 28
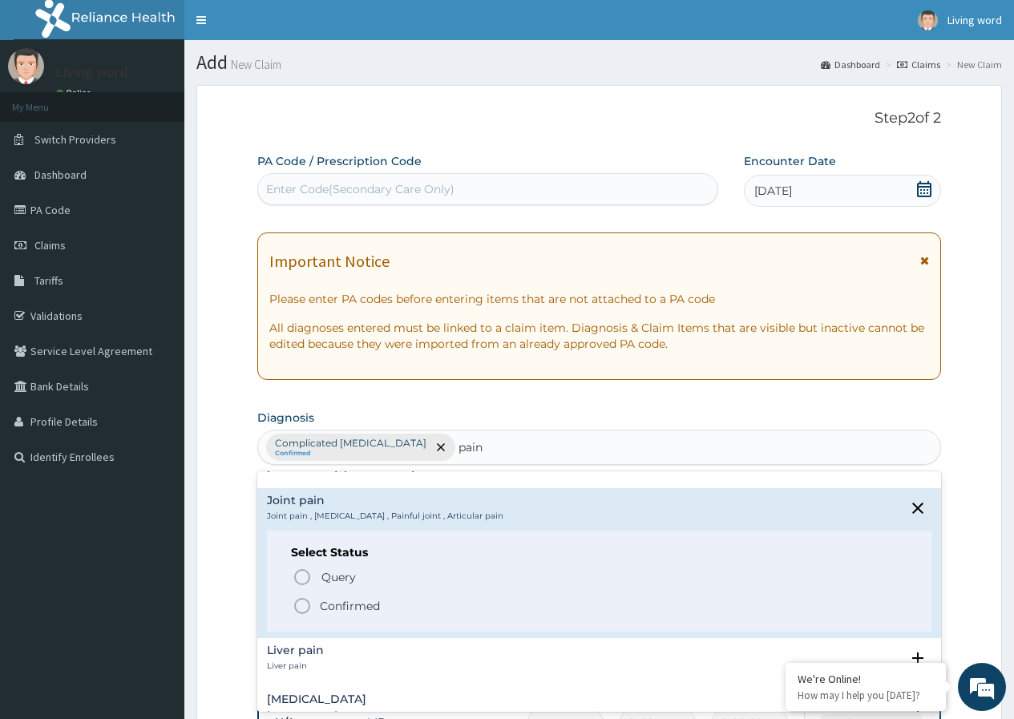
click at [304, 603] on icon "status option filled" at bounding box center [302, 605] width 19 height 19
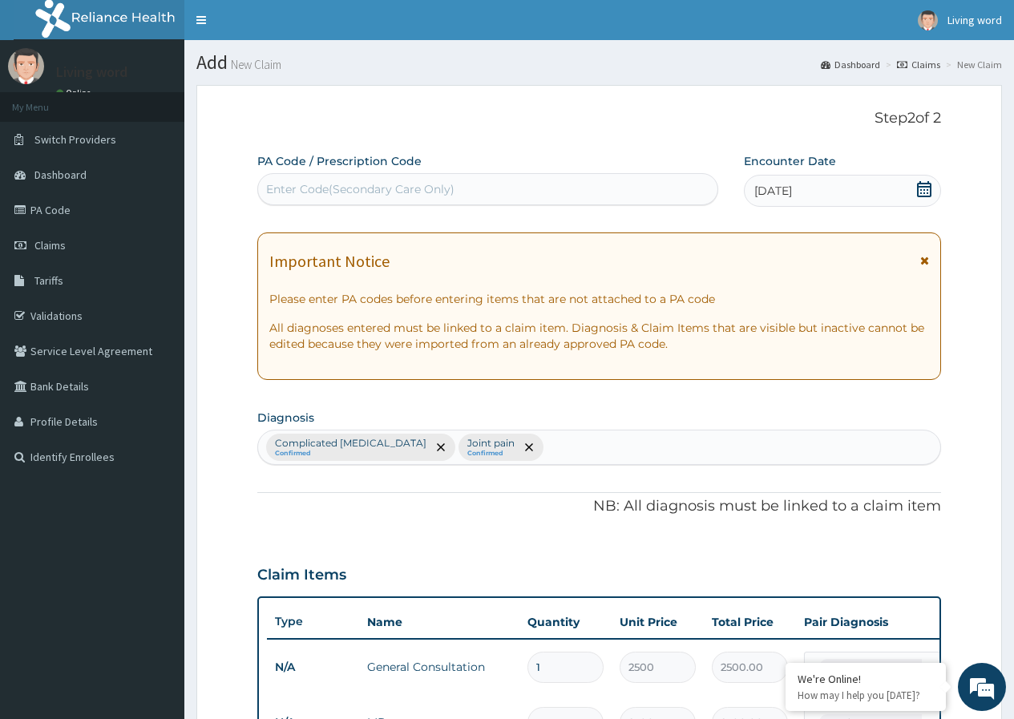
scroll to position [483, 0]
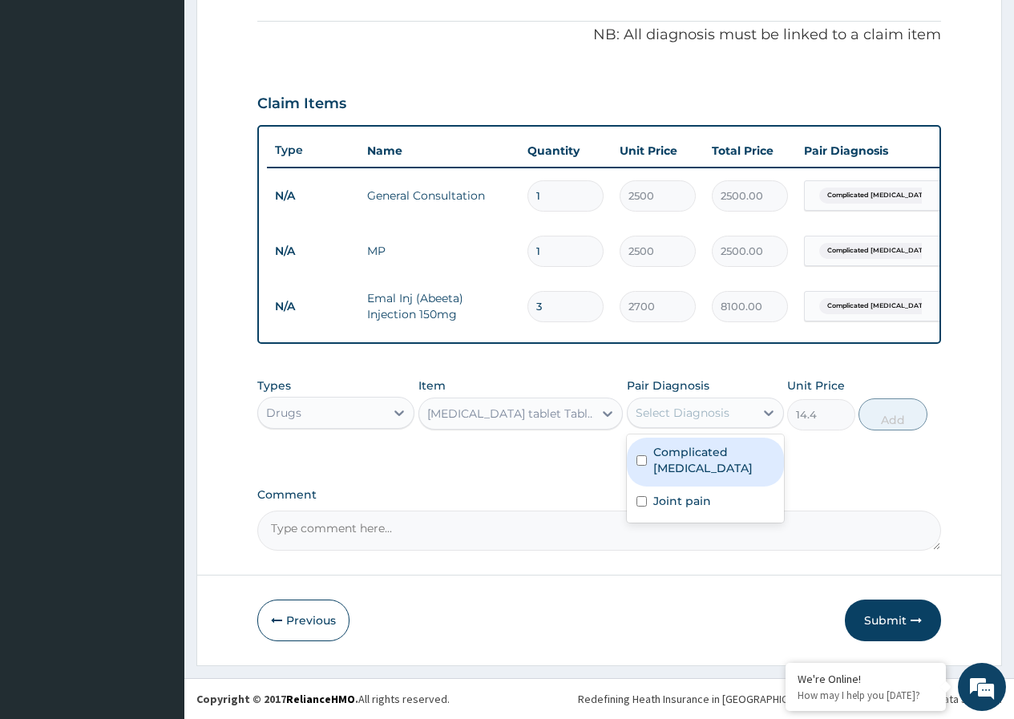
click at [697, 406] on div "Select Diagnosis" at bounding box center [682, 413] width 94 height 16
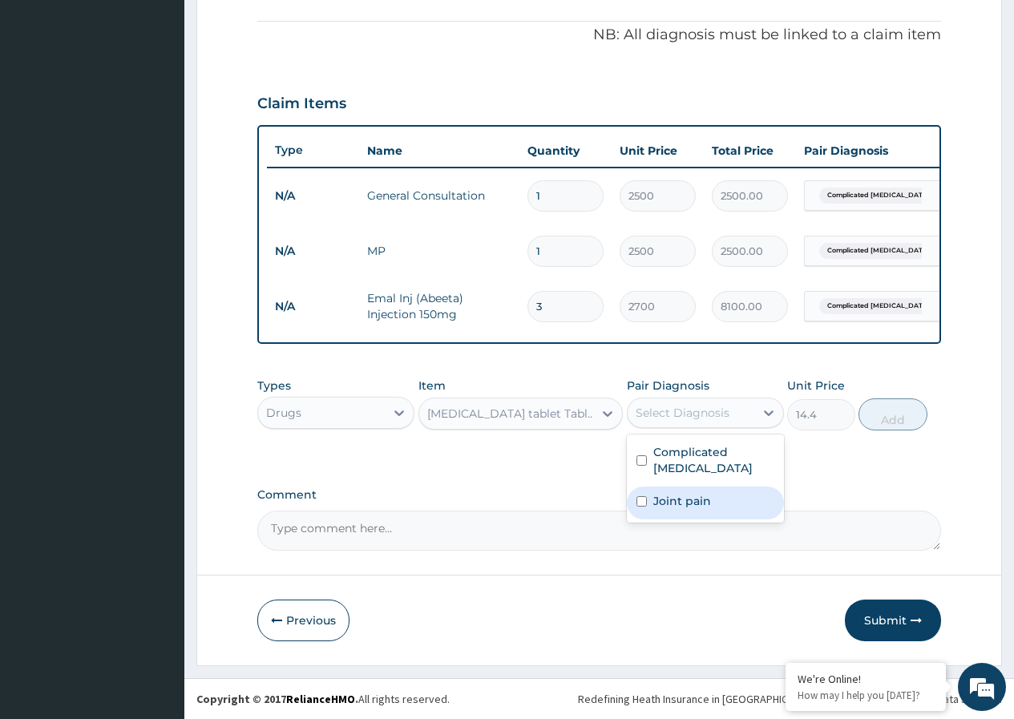
click at [656, 493] on label "Joint pain" at bounding box center [682, 501] width 58 height 16
checkbox input "true"
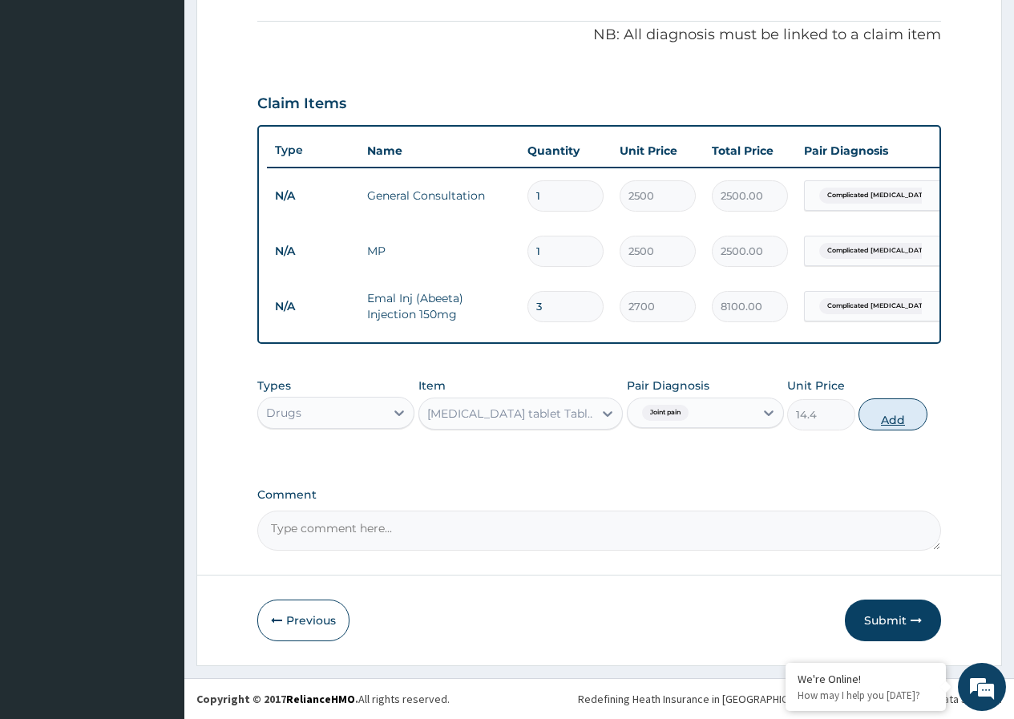
click at [887, 410] on button "Add" at bounding box center [892, 414] width 68 height 32
type input "0"
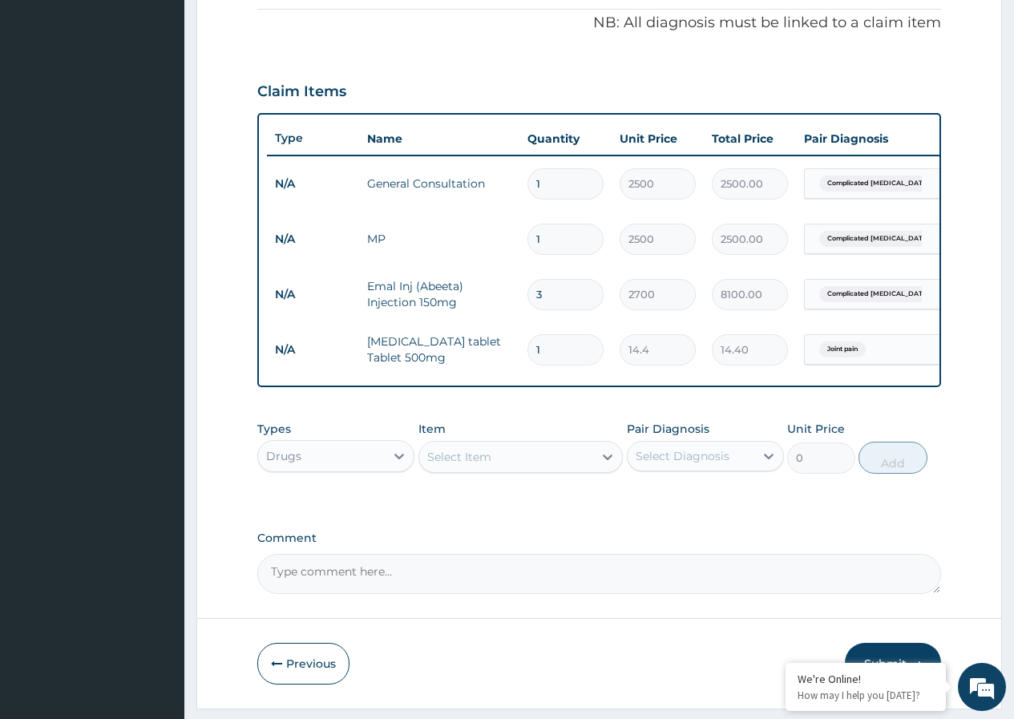
type input "18"
type input "259.20"
type input "18"
click at [599, 544] on label "Comment" at bounding box center [599, 538] width 684 height 14
click at [599, 554] on textarea "Comment" at bounding box center [599, 574] width 684 height 40
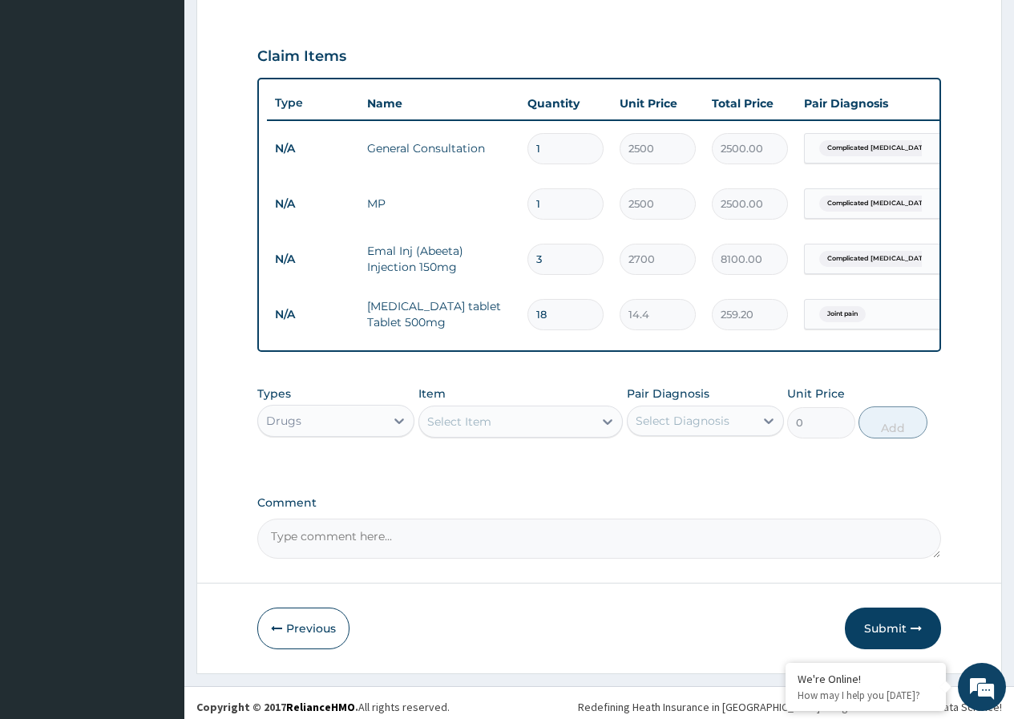
scroll to position [539, 0]
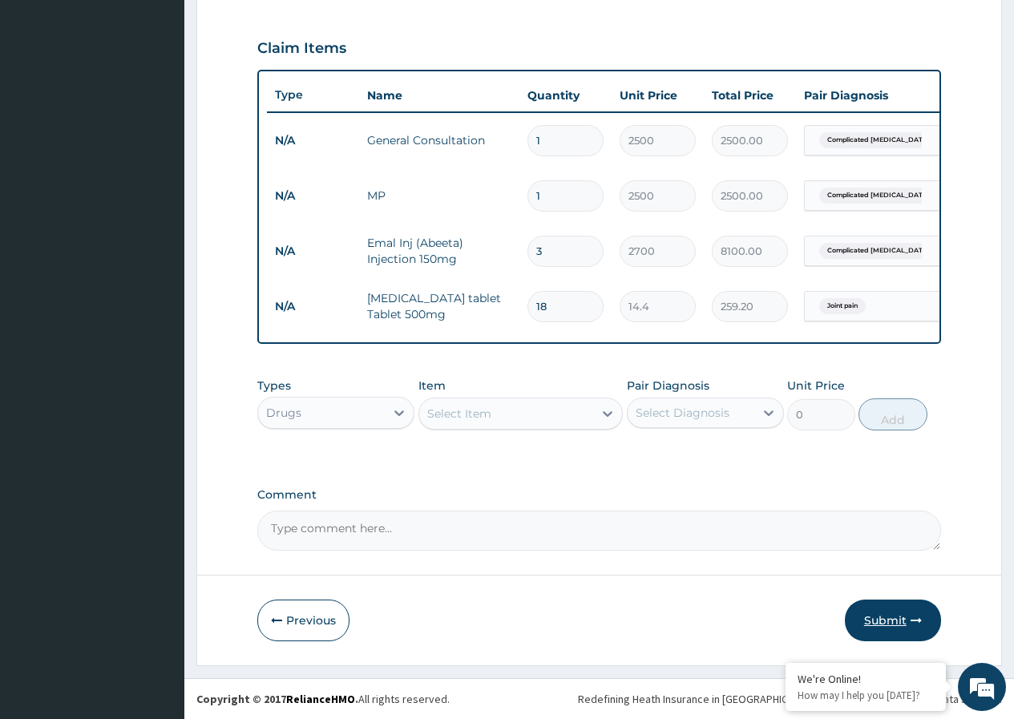
click at [898, 624] on button "Submit" at bounding box center [893, 620] width 96 height 42
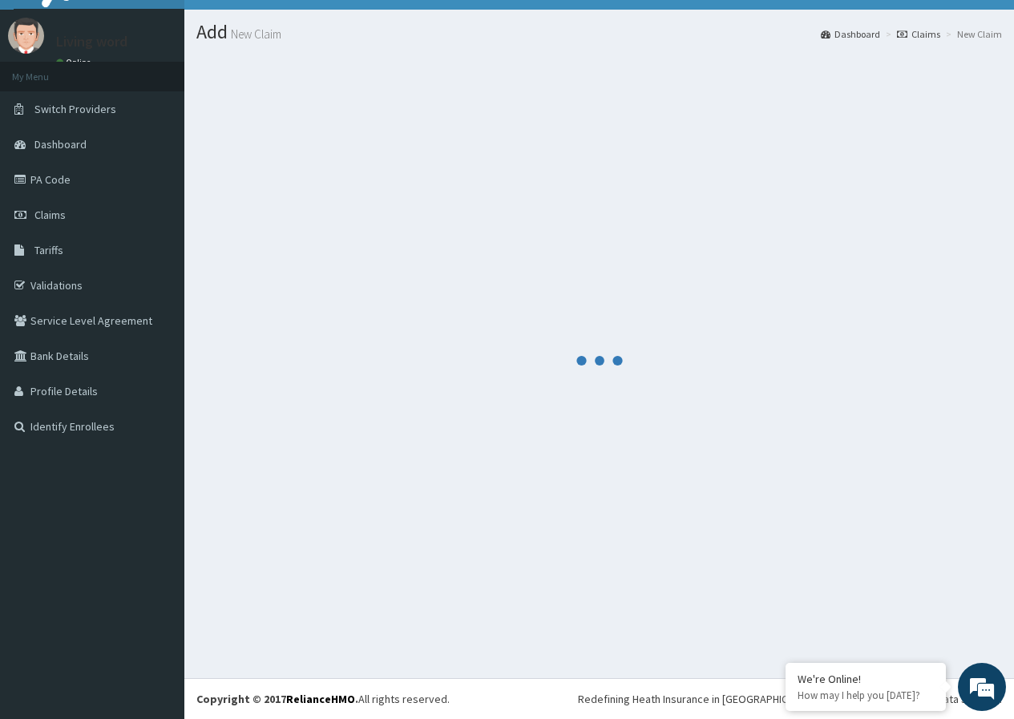
scroll to position [30, 0]
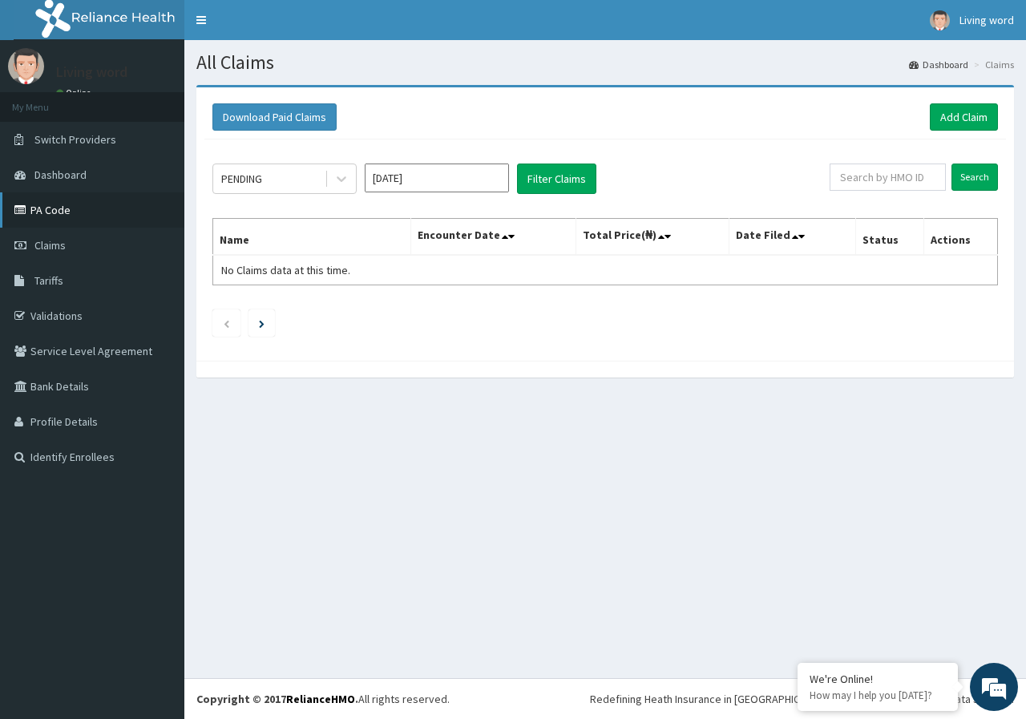
click at [93, 213] on link "PA Code" at bounding box center [92, 209] width 184 height 35
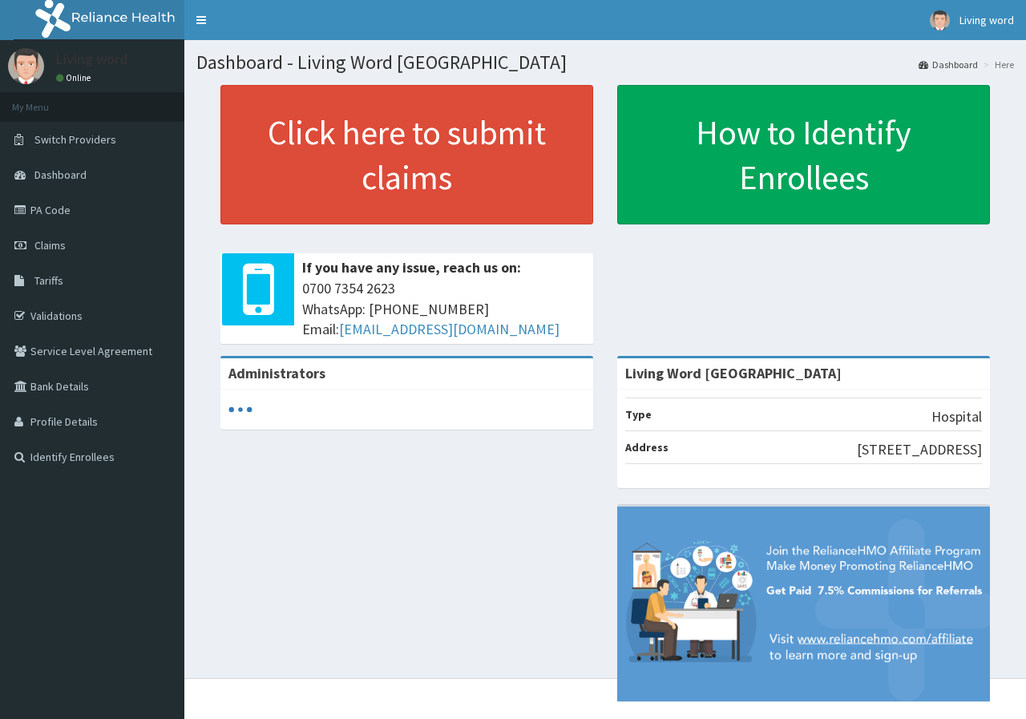
click at [79, 209] on link "PA Code" at bounding box center [92, 209] width 184 height 35
